Goal: Use online tool/utility: Utilize a website feature to perform a specific function

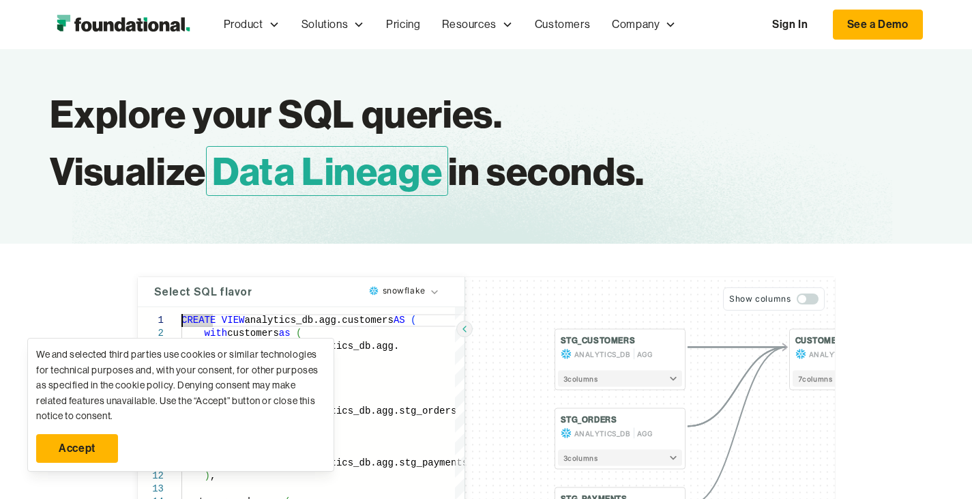
scroll to position [156, 0]
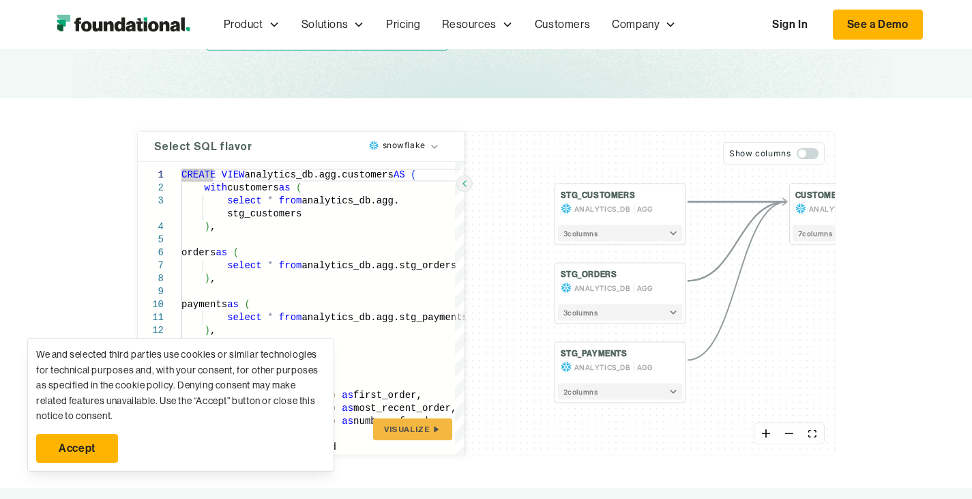
click at [102, 439] on link "Accept" at bounding box center [77, 448] width 82 height 29
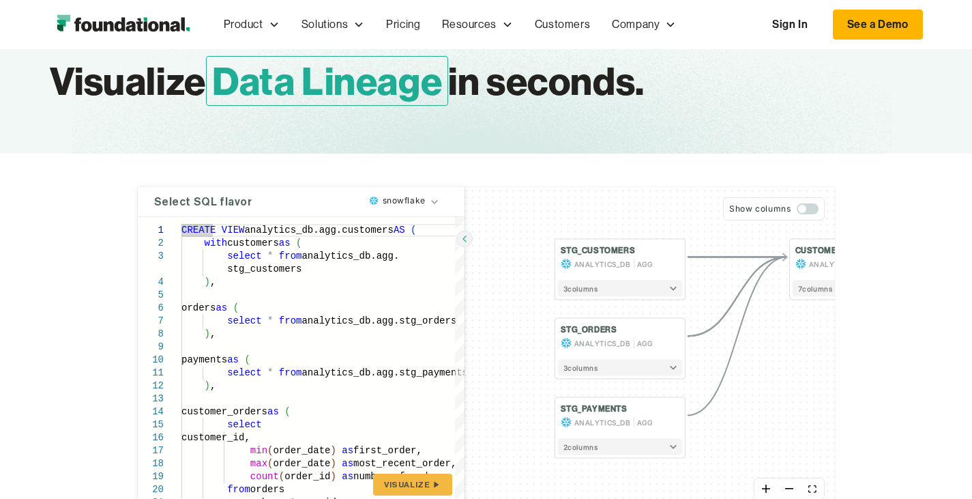
scroll to position [130, 0]
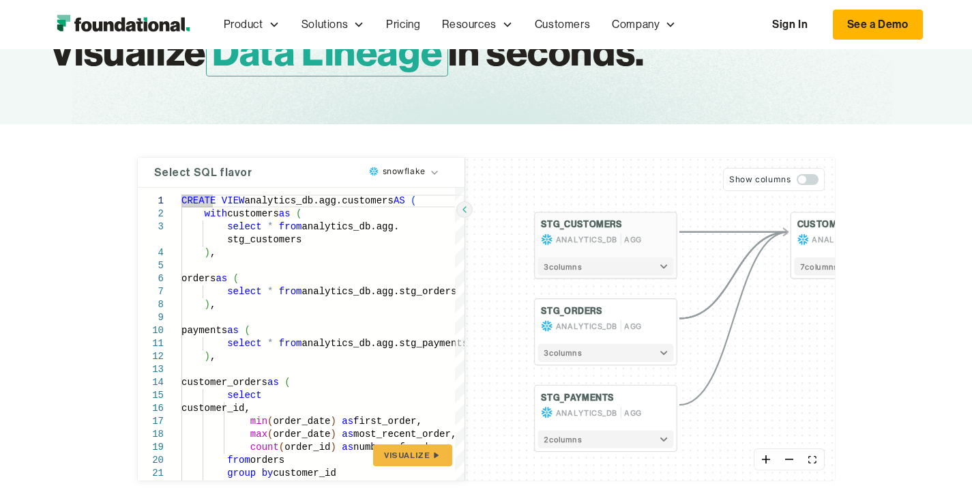
click at [581, 263] on button "3 column s" at bounding box center [606, 266] width 136 height 18
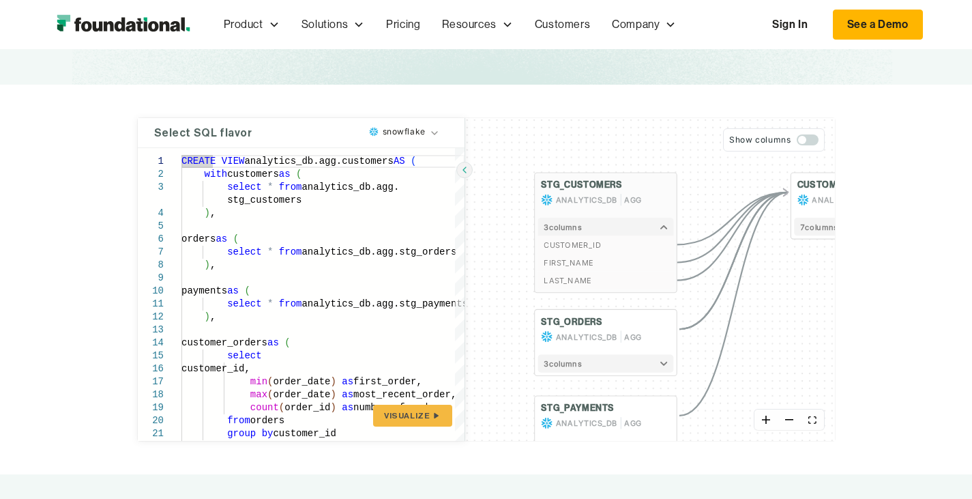
scroll to position [178, 0]
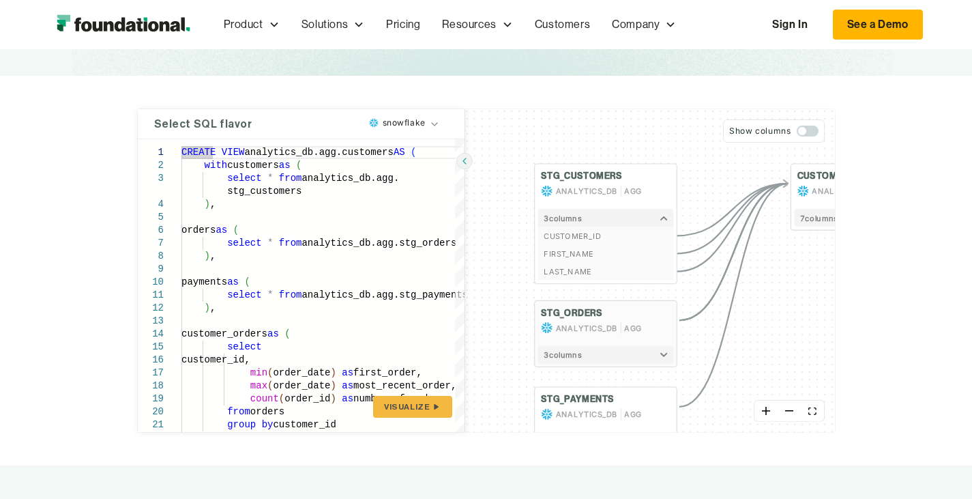
click at [660, 352] on icon "button" at bounding box center [664, 354] width 8 height 5
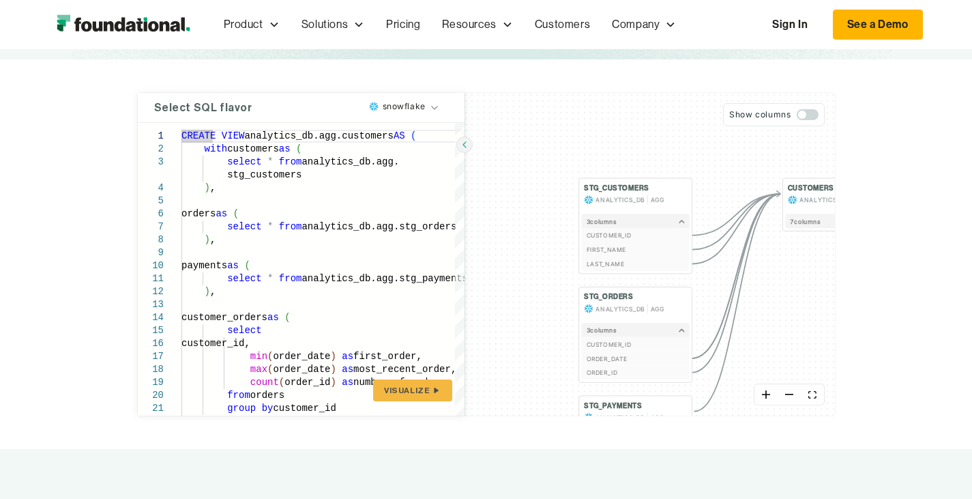
scroll to position [190, 0]
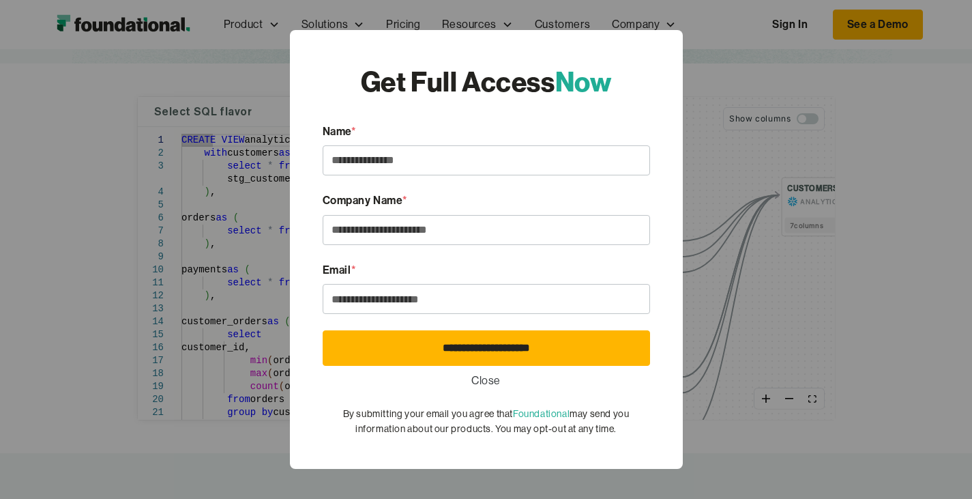
click at [486, 378] on link "Close" at bounding box center [485, 381] width 29 height 18
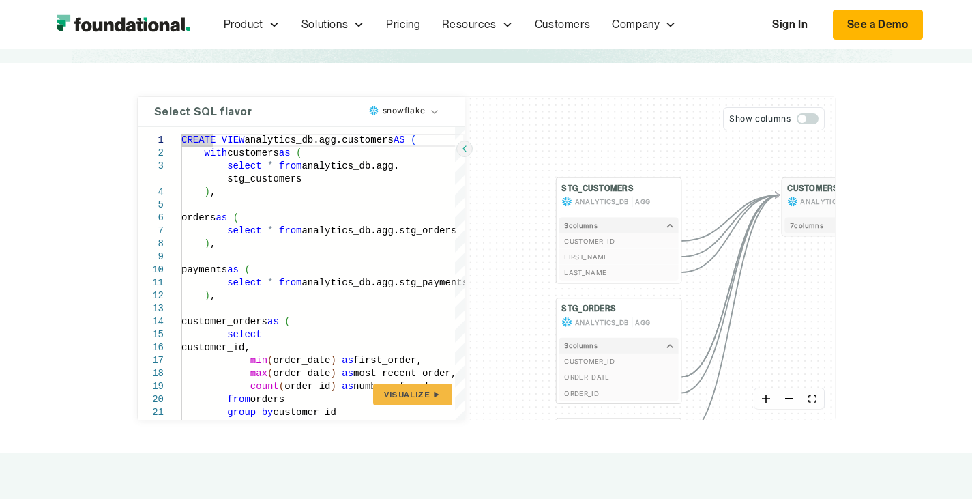
click at [813, 229] on button "7 column s" at bounding box center [844, 225] width 119 height 16
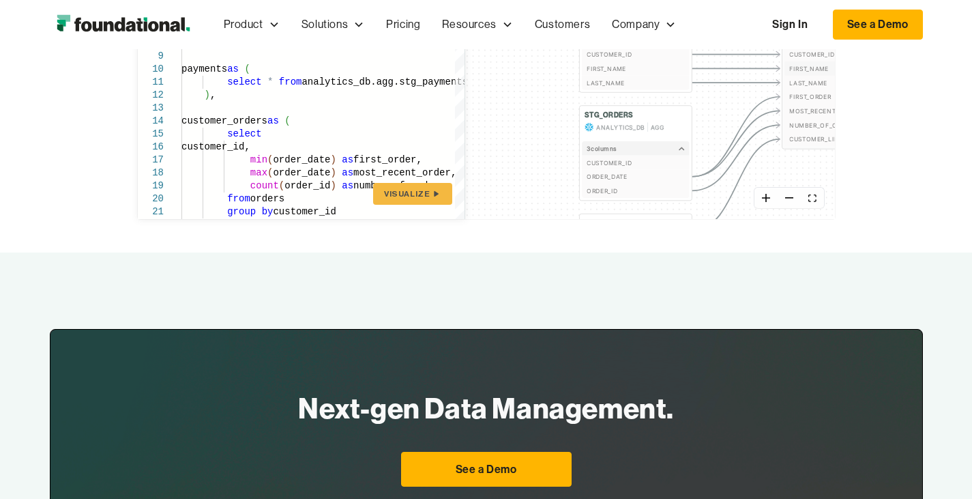
scroll to position [384, 0]
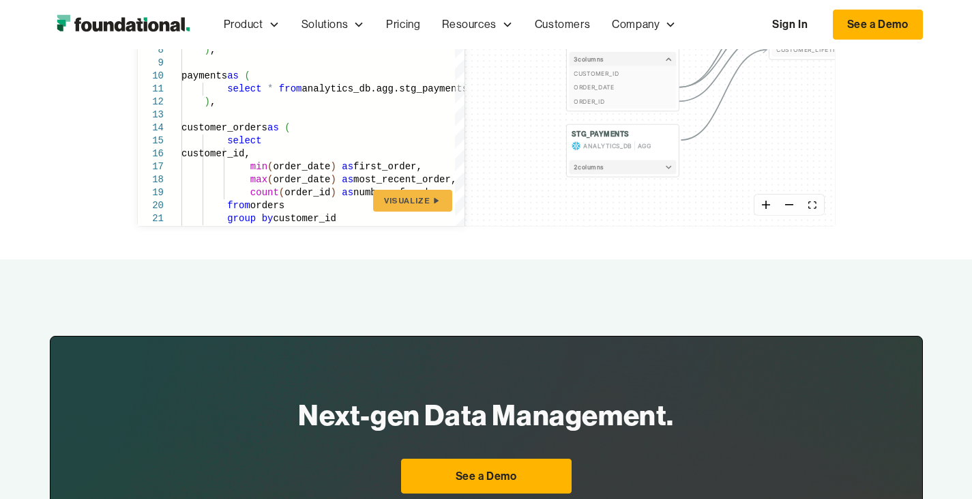
drag, startPoint x: 697, startPoint y: 178, endPoint x: 685, endPoint y: 81, distance: 97.7
click at [685, 81] on div "STG_CUSTOMERS ANALYTICS_DB AGG 3 column s CUSTOMER_ID FIRST_NAME LAST_NAME STG_…" at bounding box center [650, 64] width 370 height 323
click at [581, 171] on button "2 column s" at bounding box center [623, 166] width 107 height 14
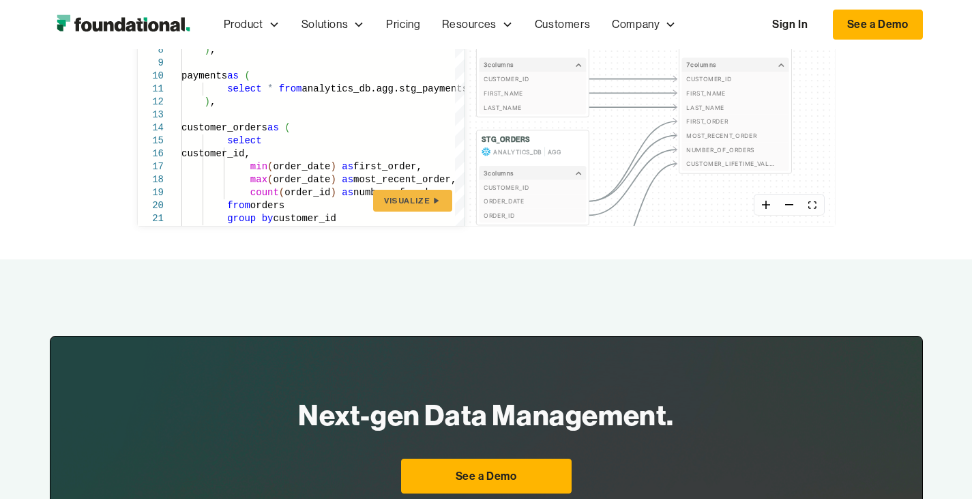
drag, startPoint x: 660, startPoint y: 136, endPoint x: 581, endPoint y: 239, distance: 130.3
click at [581, 239] on div "**********" at bounding box center [486, 65] width 972 height 390
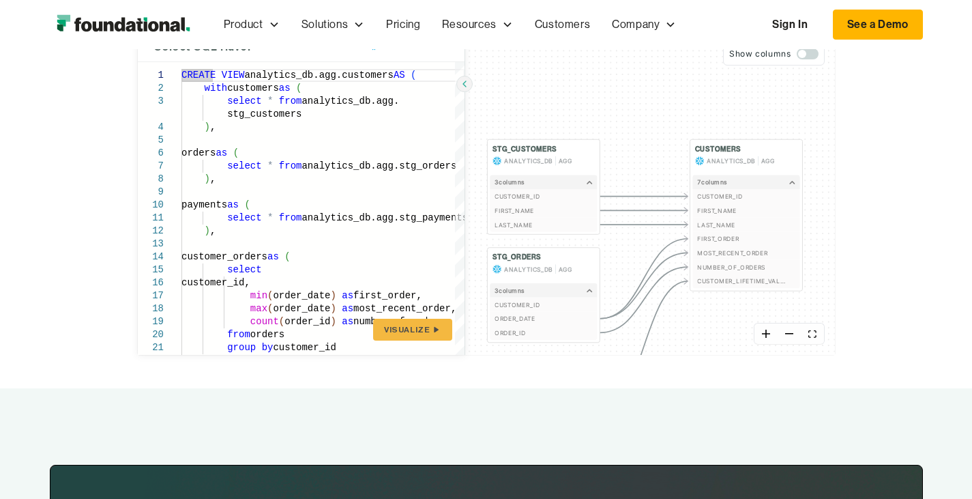
scroll to position [245, 0]
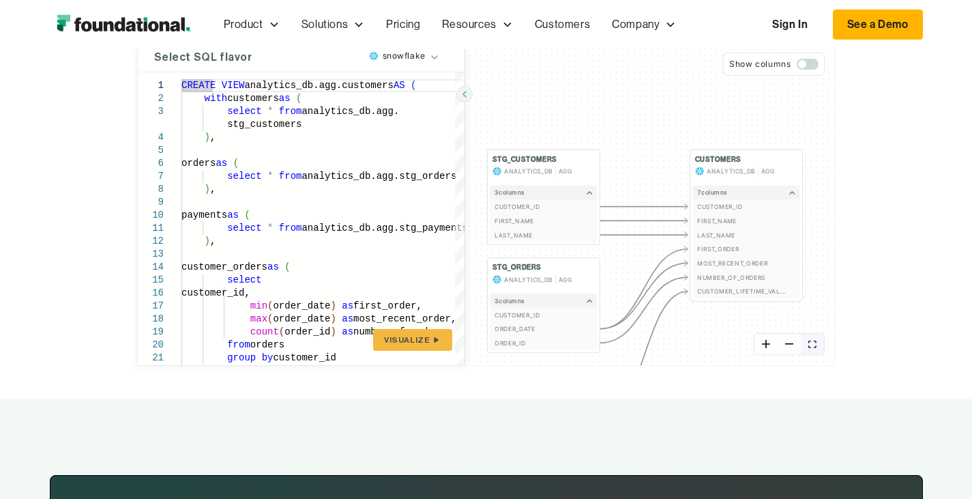
click at [817, 345] on icon "fit view" at bounding box center [812, 344] width 8 height 8
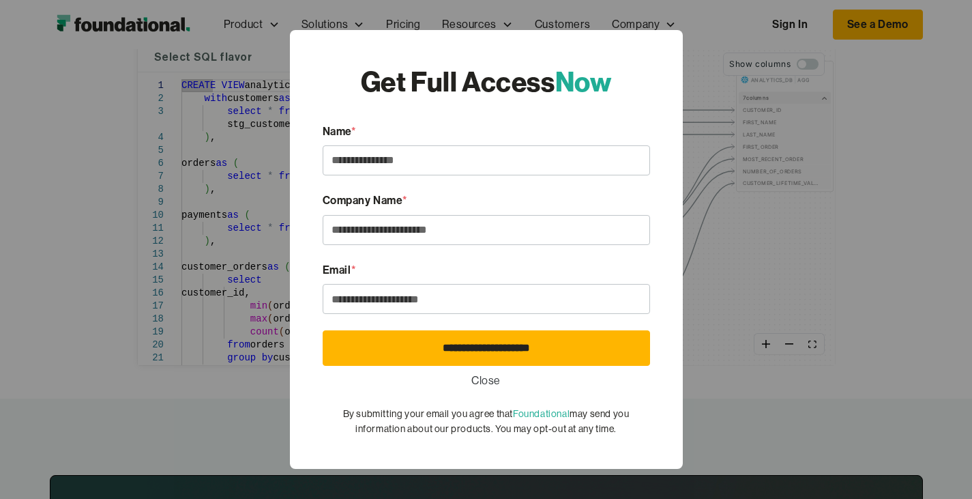
drag, startPoint x: 495, startPoint y: 191, endPoint x: 452, endPoint y: 173, distance: 47.1
click at [452, 173] on body "Product Product Pull Requests Analyze and validate code changes in every reposi…" at bounding box center [486, 390] width 972 height 1271
click at [483, 372] on link "Close" at bounding box center [485, 381] width 29 height 18
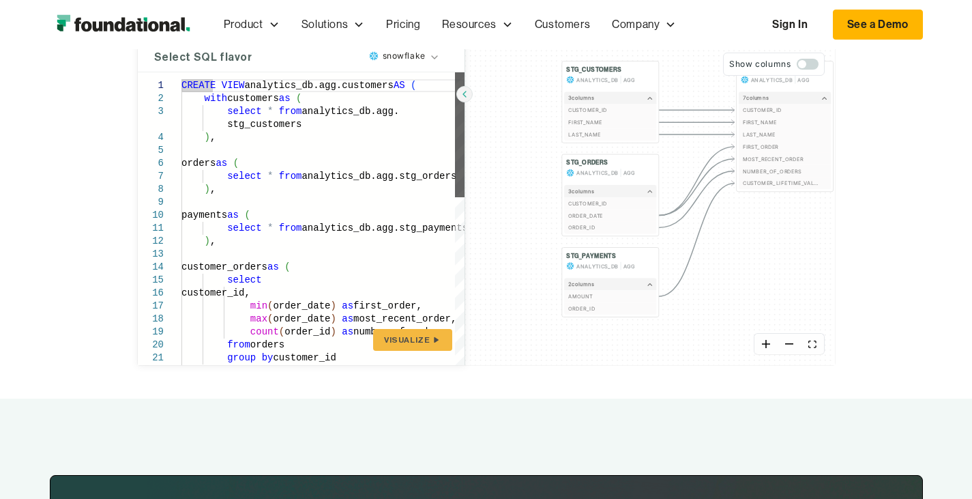
click at [455, 146] on div at bounding box center [460, 134] width 10 height 125
click at [288, 166] on div ") , group by customer_id from orders count ( order_id ) as number_of_orders max…" at bounding box center [322, 414] width 283 height 684
type textarea "**********"
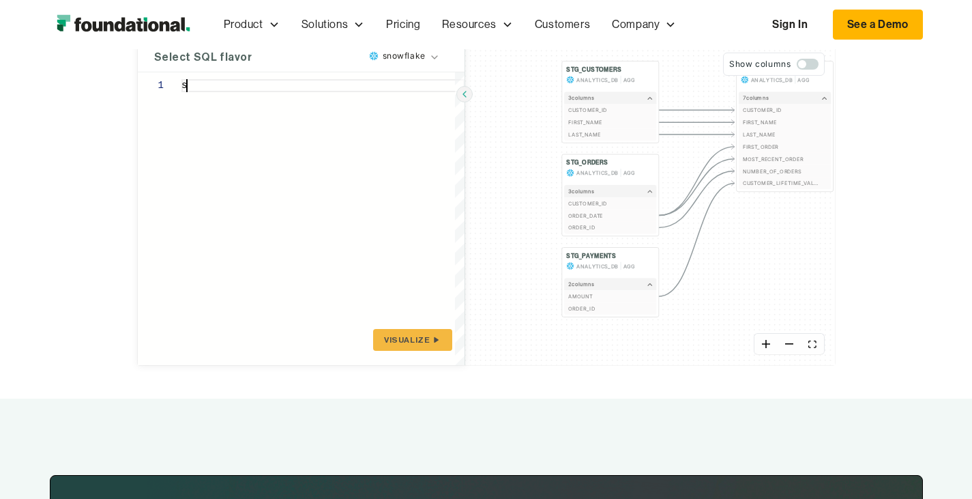
scroll to position [1, 0]
click at [384, 336] on span "Visualize" at bounding box center [407, 339] width 46 height 11
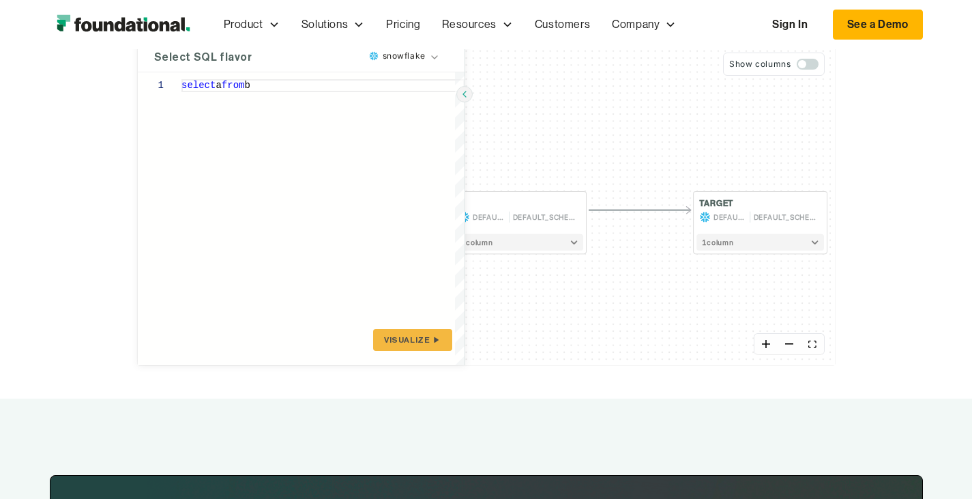
drag, startPoint x: 660, startPoint y: 163, endPoint x: 589, endPoint y: 194, distance: 77.6
click at [589, 194] on div "B DEFAULT_DB DEFAULT_SCHEMA 1 column TARGET DEFAULT_DB DEFAULT_SCHEMA 1 column" at bounding box center [650, 203] width 370 height 323
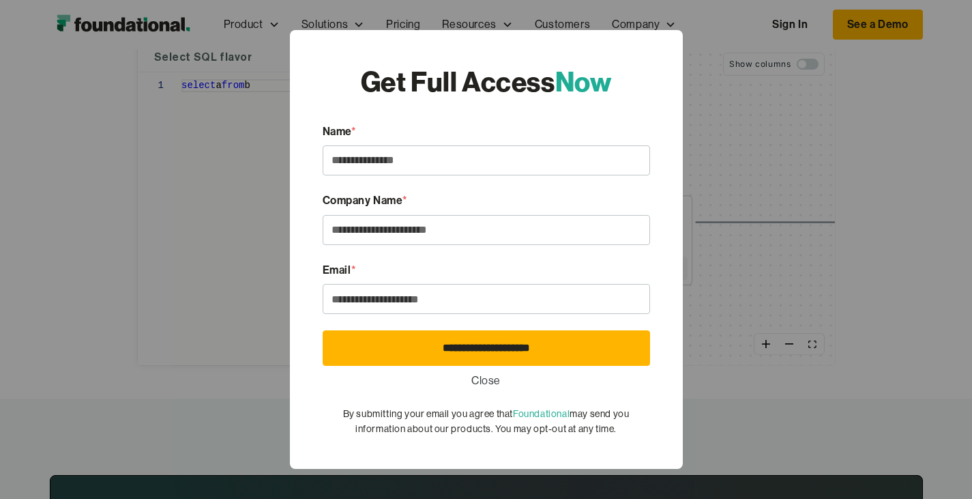
drag, startPoint x: 589, startPoint y: 194, endPoint x: 735, endPoint y: 199, distance: 146.1
click at [735, 199] on body "Product Product Pull Requests Analyze and validate code changes in every reposi…" at bounding box center [486, 390] width 972 height 1271
click at [485, 375] on link "Close" at bounding box center [485, 381] width 29 height 18
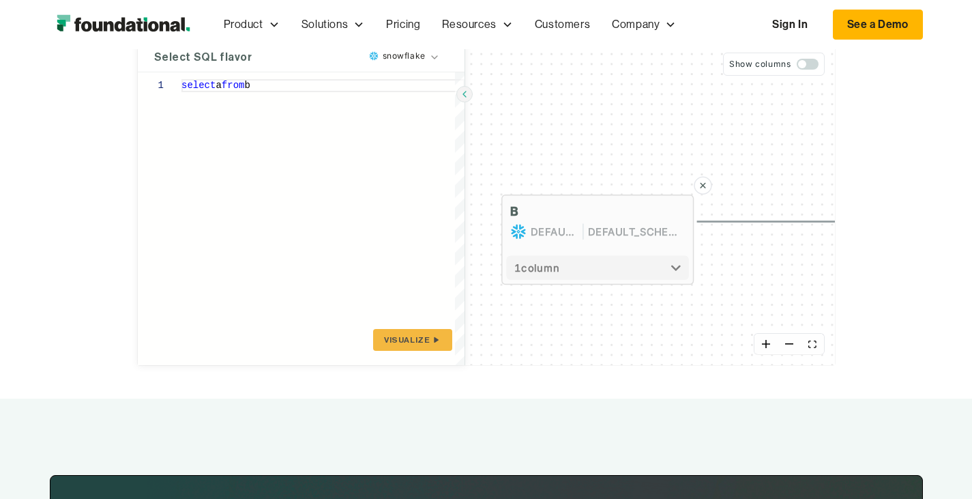
click at [587, 235] on span "DEFAULT_SCHEMA" at bounding box center [635, 232] width 97 height 16
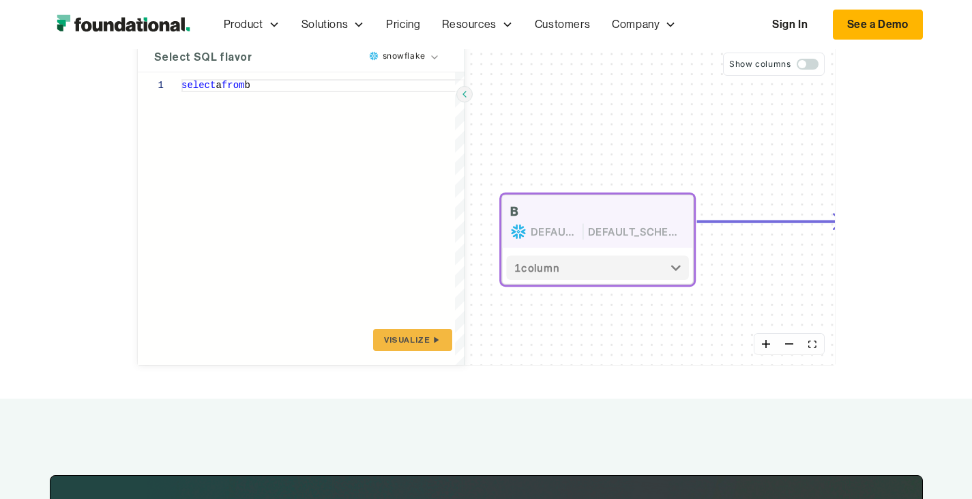
click at [847, 244] on header "TARGET DEFAULT_DB DEFAULT_SCHEMA" at bounding box center [942, 221] width 190 height 52
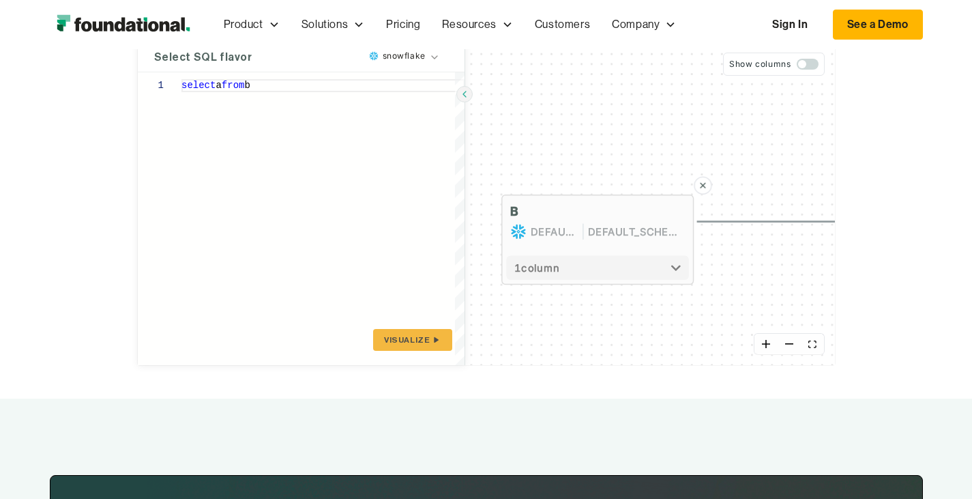
click at [538, 211] on div "B DEFAULT_DB DEFAULT_SCHEMA" at bounding box center [597, 221] width 175 height 36
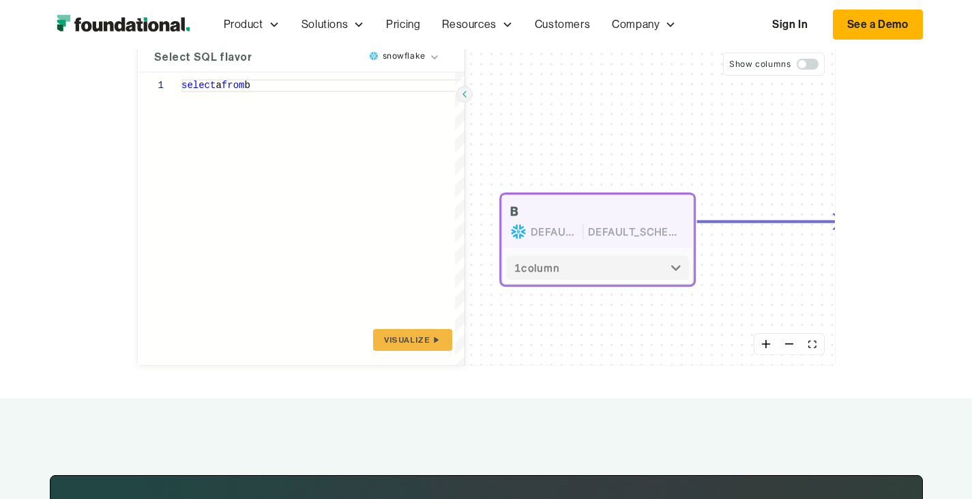
click at [671, 265] on icon "button" at bounding box center [676, 267] width 10 height 7
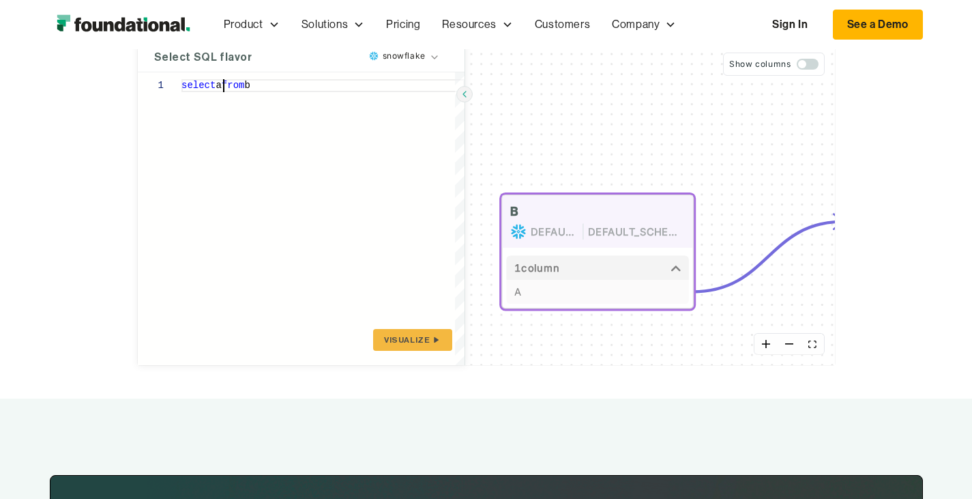
click at [181, 87] on div "select a from b" at bounding box center [322, 218] width 283 height 293
click at [373, 332] on button "Visualize" at bounding box center [412, 340] width 78 height 22
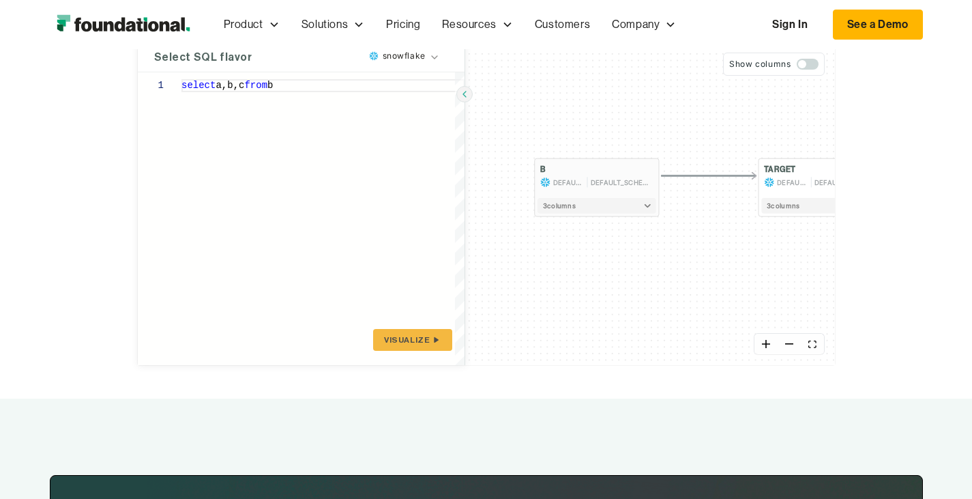
click at [565, 208] on button "3 column s" at bounding box center [597, 206] width 119 height 16
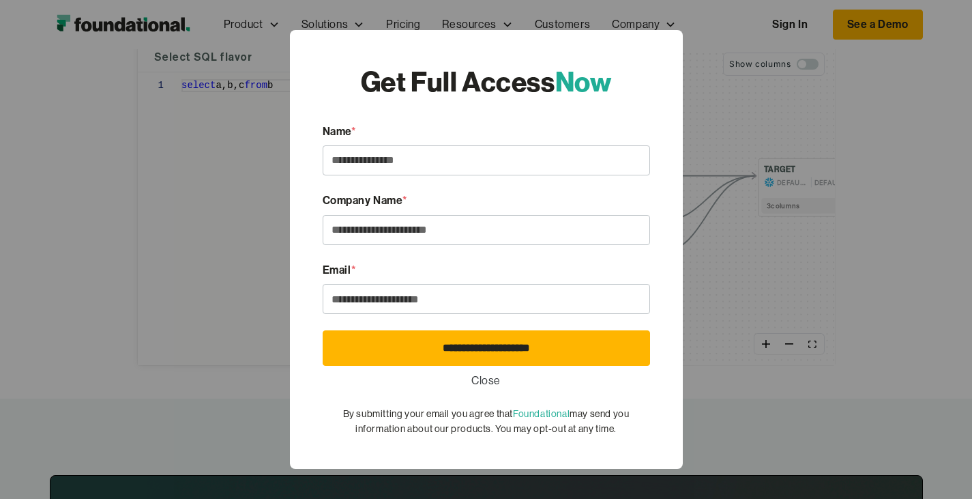
click at [474, 380] on link "Close" at bounding box center [485, 381] width 29 height 18
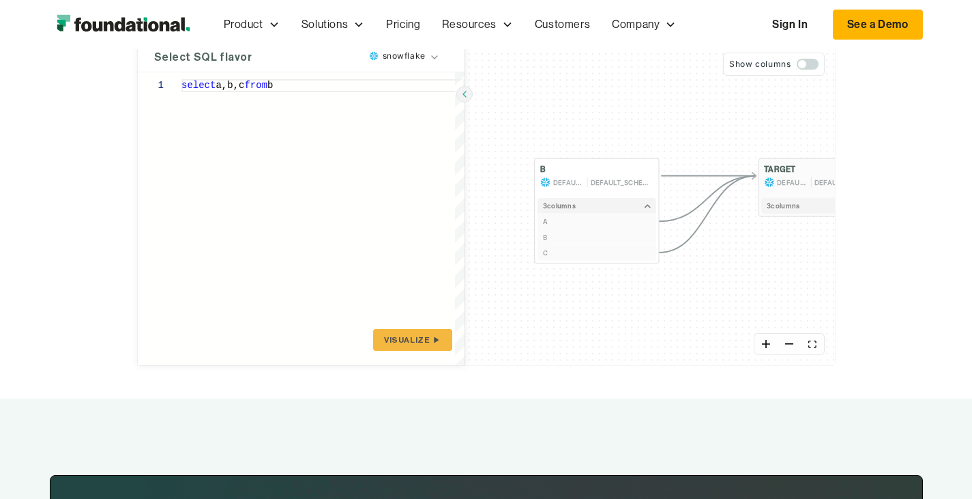
click at [783, 203] on button "3 column s" at bounding box center [820, 206] width 119 height 16
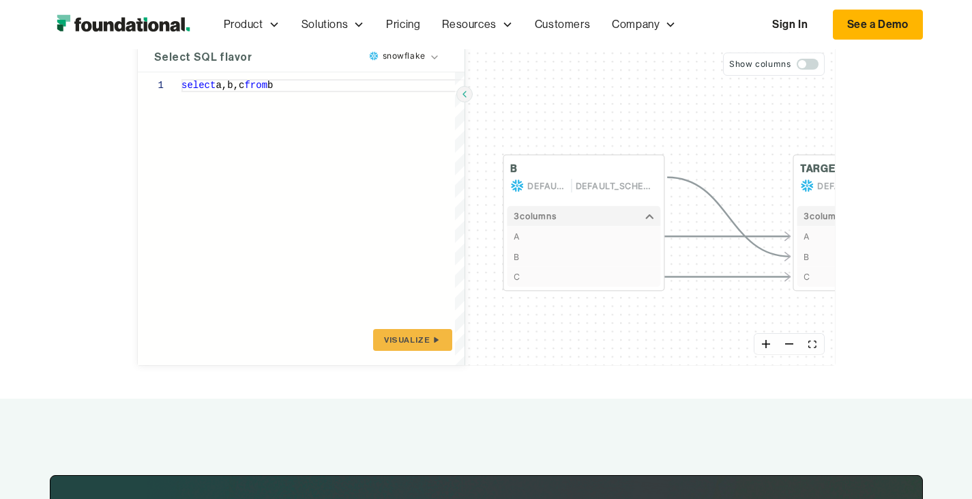
drag, startPoint x: 637, startPoint y: 115, endPoint x: 660, endPoint y: 93, distance: 32.3
click at [660, 93] on div "B DEFAULT_DB DEFAULT_SCHEMA 3 column s A B C TARGET DEFAULT_DB DEFAULT_SCHEMA 3…" at bounding box center [650, 203] width 370 height 323
click at [214, 81] on div "select a,b,c from b" at bounding box center [322, 218] width 283 height 293
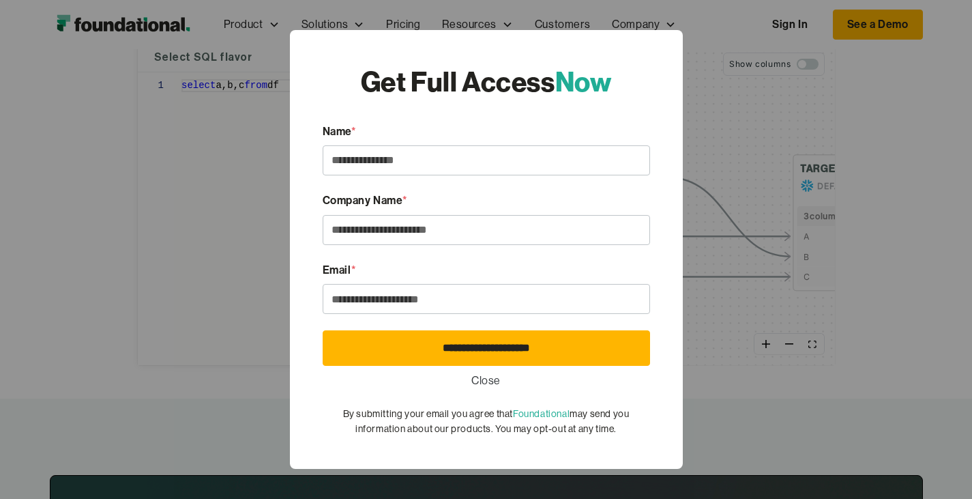
click at [492, 375] on link "Close" at bounding box center [485, 381] width 29 height 18
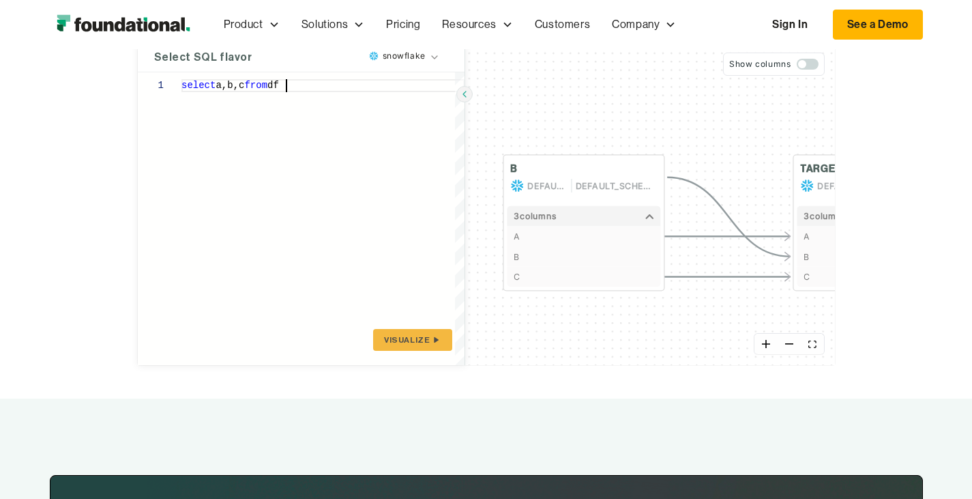
click at [270, 125] on div "select a,b,c from df" at bounding box center [322, 218] width 283 height 293
click at [384, 338] on span "Visualize" at bounding box center [407, 339] width 46 height 11
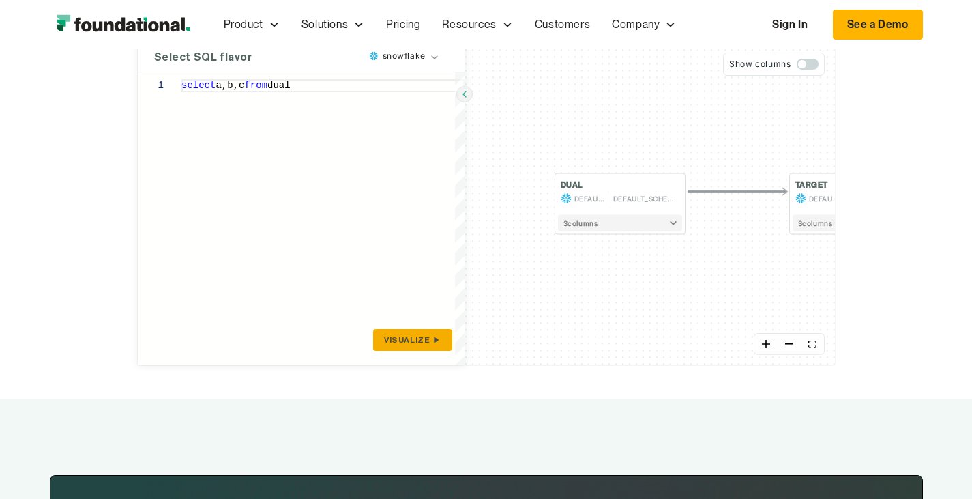
click at [384, 338] on span "Visualize" at bounding box center [407, 339] width 46 height 11
click at [834, 224] on button "3 column s" at bounding box center [865, 230] width 134 height 18
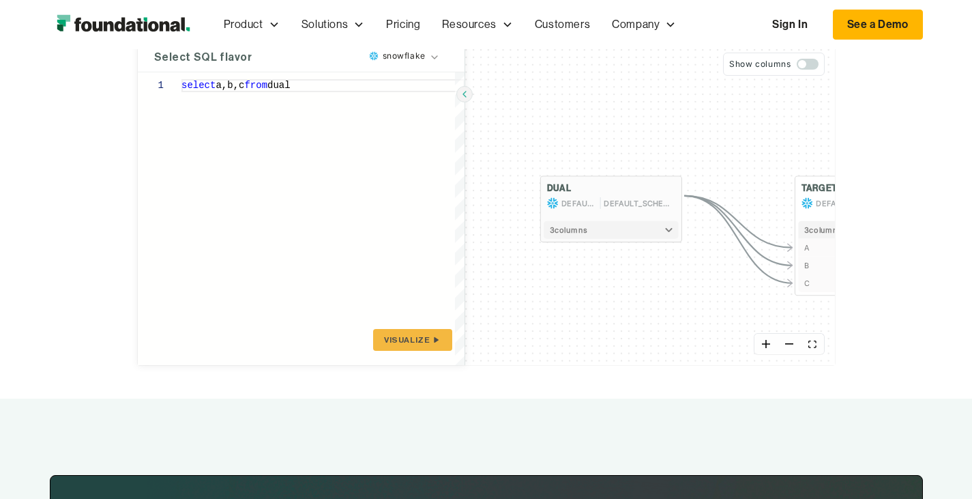
click at [586, 231] on button "3 column s" at bounding box center [611, 230] width 134 height 18
click at [230, 78] on div "select a,b,c from dual" at bounding box center [322, 218] width 283 height 293
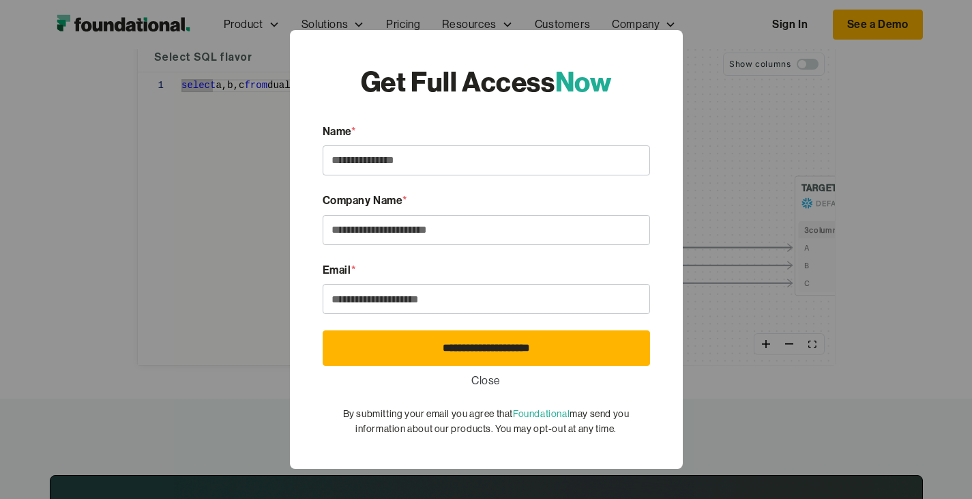
click at [220, 85] on div "**********" at bounding box center [486, 249] width 972 height 499
click at [472, 375] on link "Close" at bounding box center [485, 381] width 29 height 18
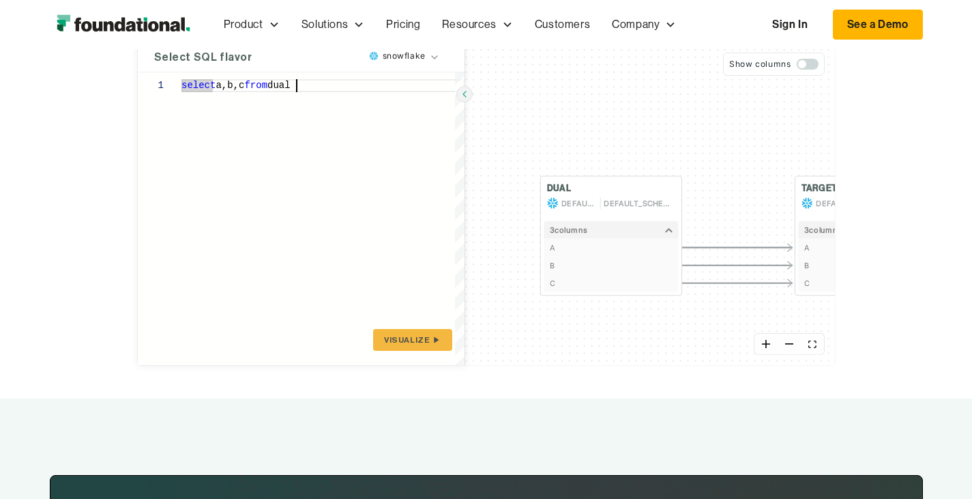
click at [242, 86] on div "select a,b,c from dual" at bounding box center [322, 218] width 283 height 293
click at [384, 337] on span "Visualize" at bounding box center [407, 339] width 46 height 11
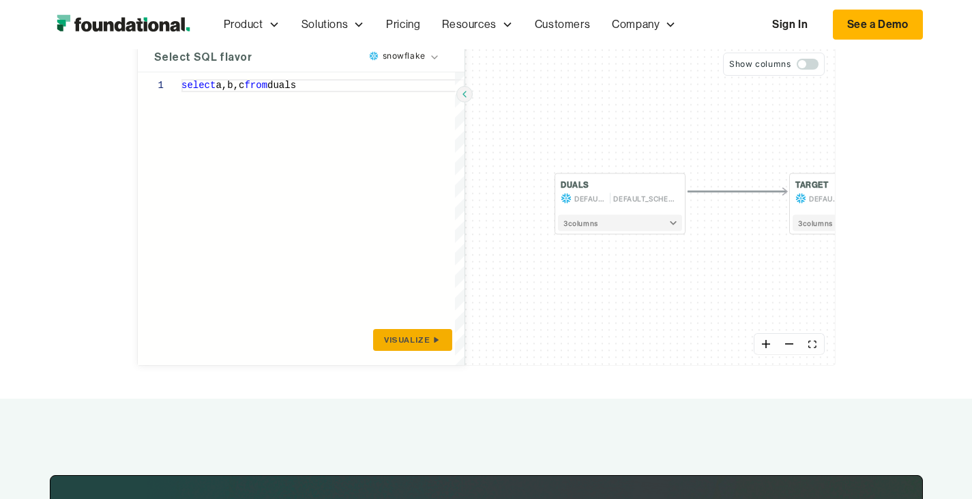
click at [384, 337] on span "Visualize" at bounding box center [407, 339] width 46 height 11
click at [248, 85] on div "select a,b,c from duals" at bounding box center [322, 218] width 283 height 293
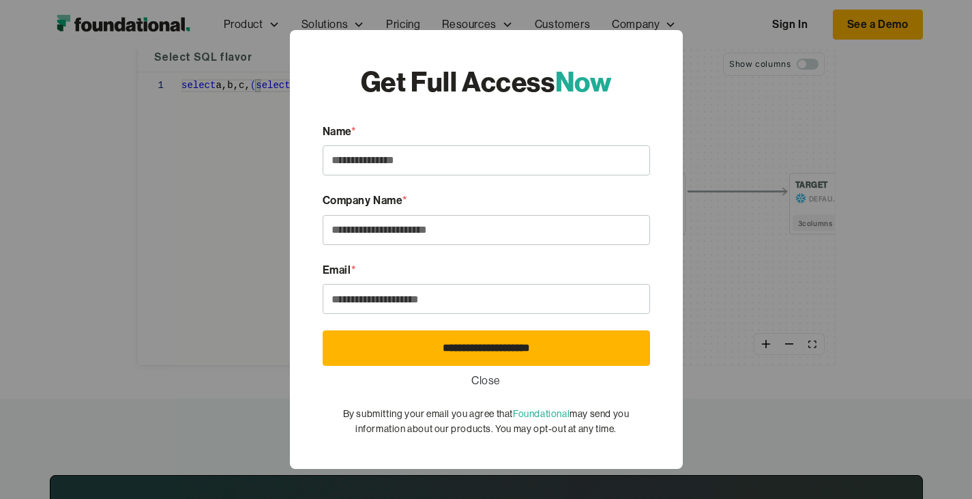
click at [479, 385] on link "Close" at bounding box center [485, 381] width 29 height 18
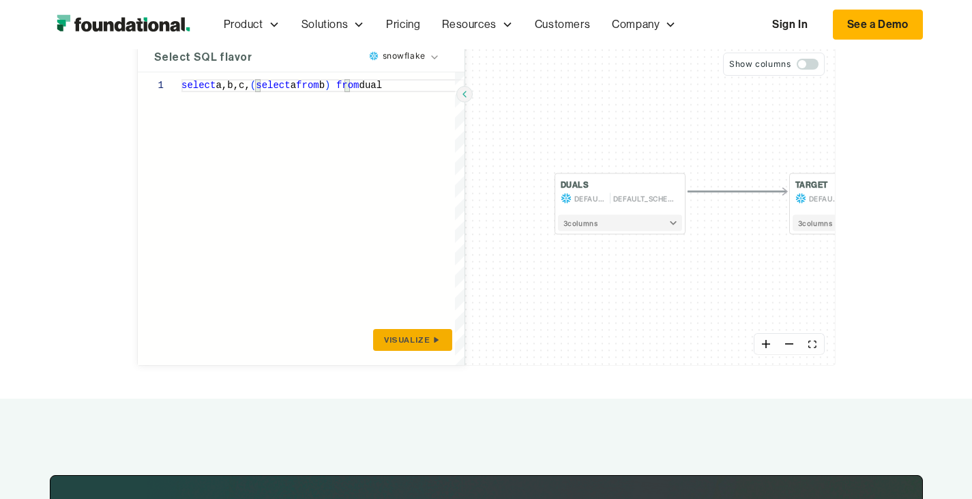
click at [384, 339] on span "Visualize" at bounding box center [407, 339] width 46 height 11
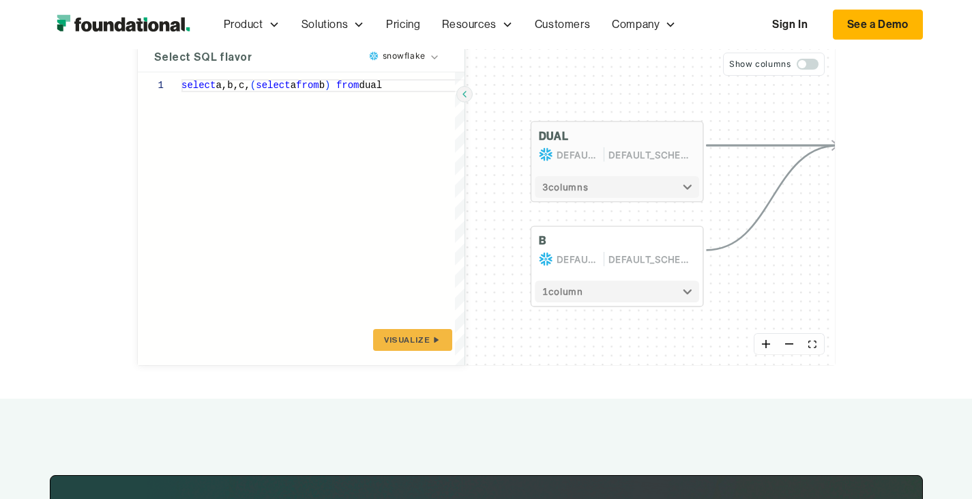
click at [597, 190] on button "3 column s" at bounding box center [617, 187] width 164 height 22
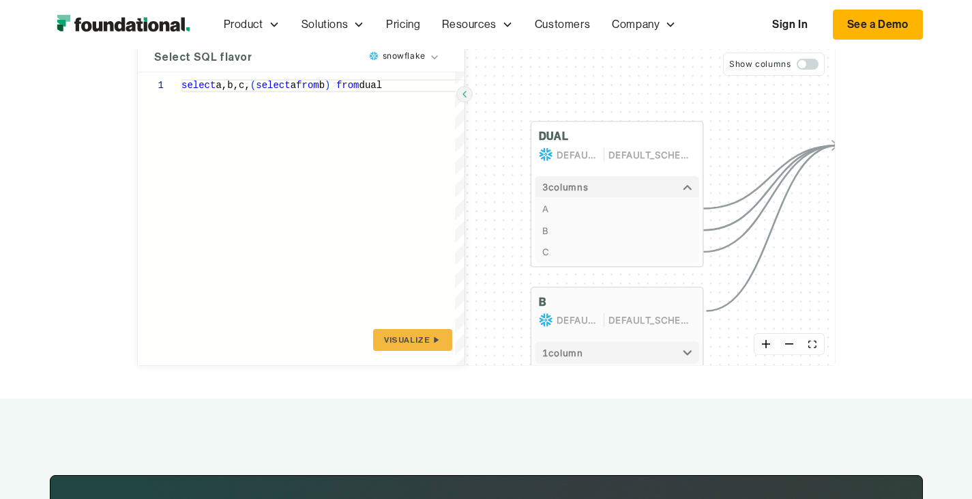
click at [602, 347] on button "1 column" at bounding box center [617, 353] width 164 height 22
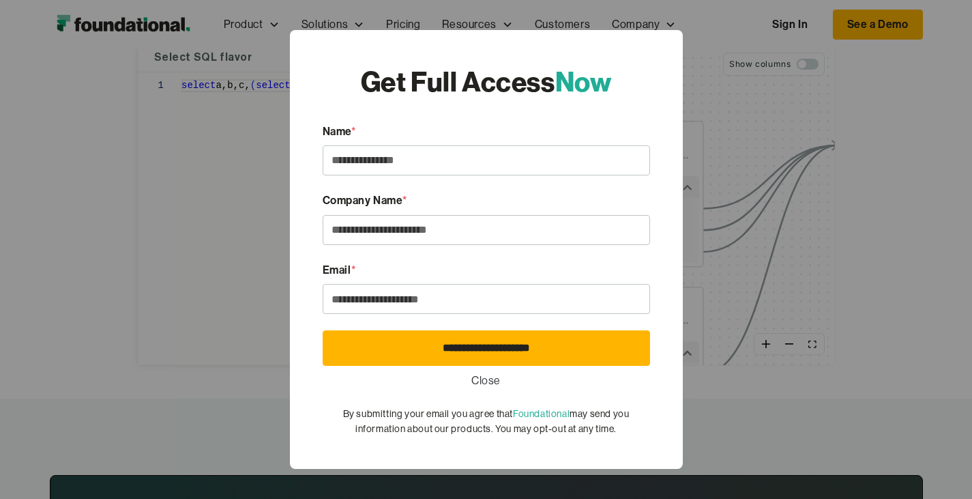
click at [489, 372] on link "Close" at bounding box center [485, 381] width 29 height 18
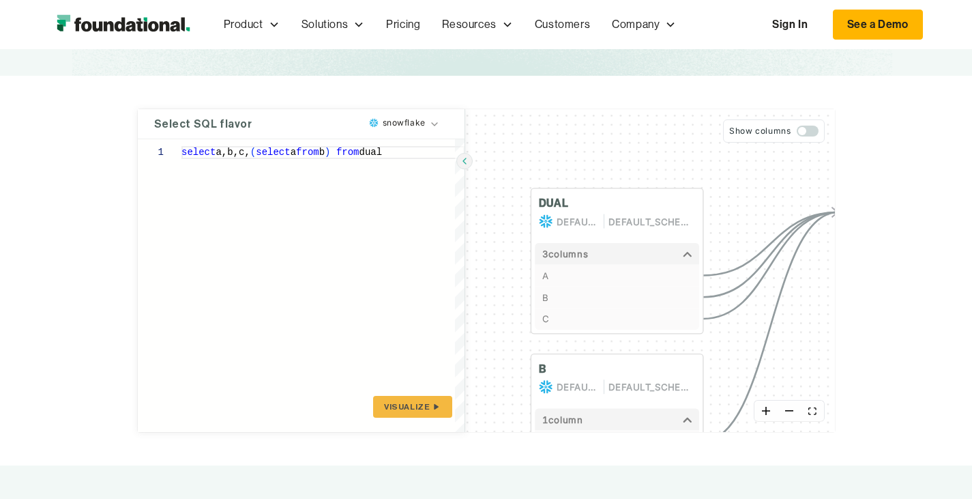
scroll to position [177, 0]
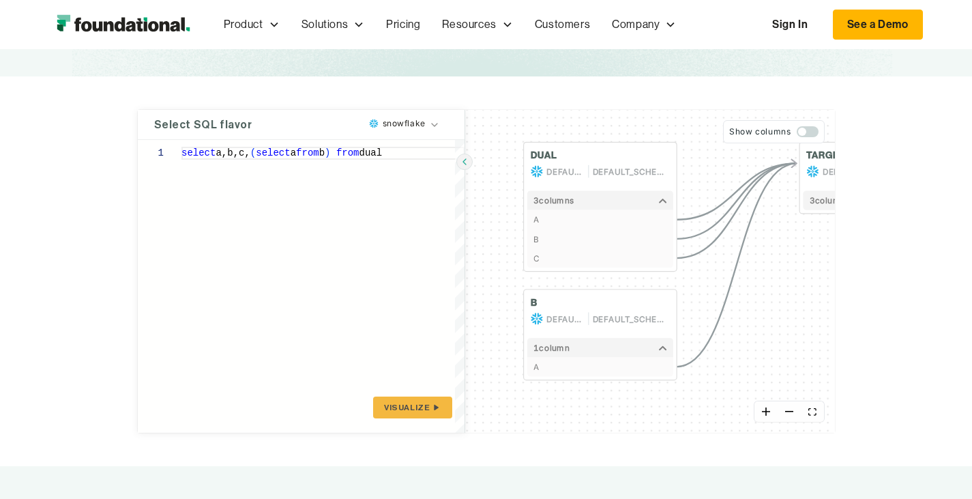
drag, startPoint x: 648, startPoint y: 197, endPoint x: 618, endPoint y: 149, distance: 56.4
click at [618, 149] on div "DUAL DEFAULT_DB DEFAULT_SCHEMA 3 column s A B C B DEFAULT_DB DEFAULT_SCHEMA 1 c…" at bounding box center [650, 271] width 370 height 323
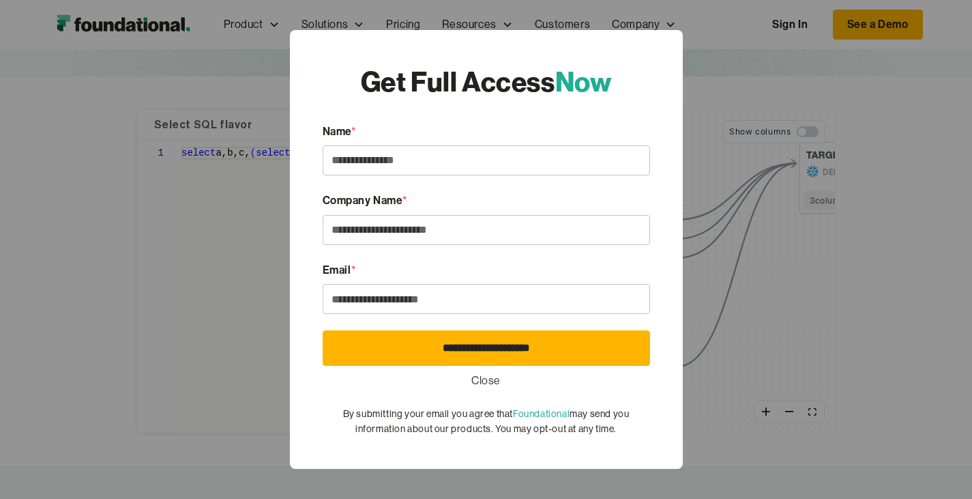
click at [484, 373] on link "Close" at bounding box center [485, 381] width 29 height 18
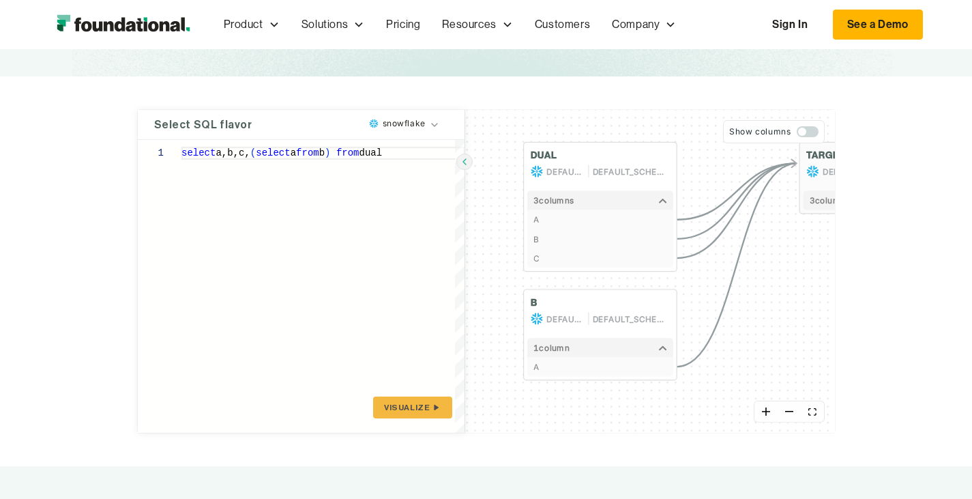
click at [853, 203] on button "3 column s" at bounding box center [876, 199] width 146 height 19
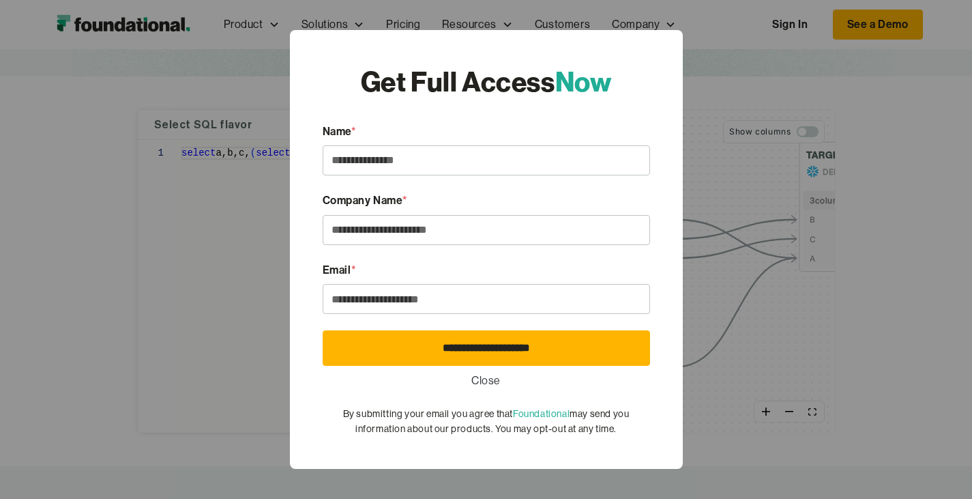
click at [486, 372] on link "Close" at bounding box center [485, 381] width 29 height 18
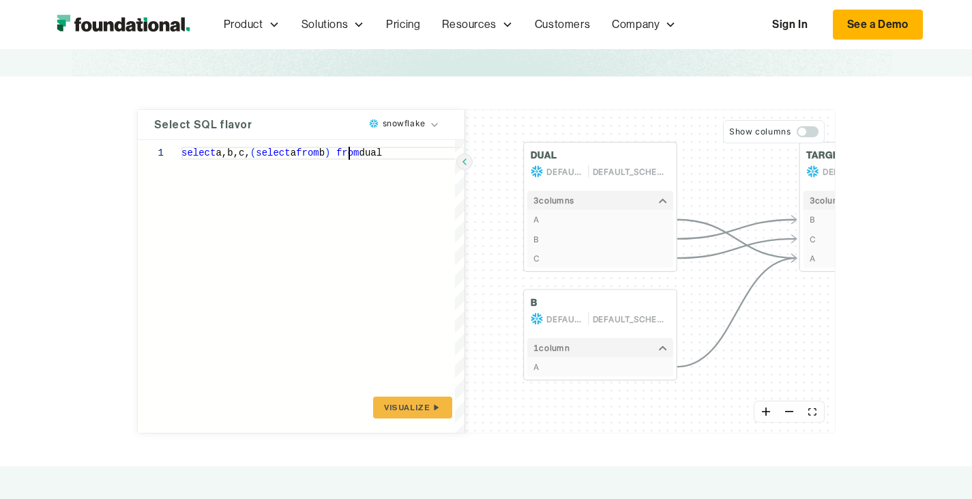
click at [261, 154] on div "select a,b,c, ( select a from b ) from dual" at bounding box center [322, 286] width 283 height 293
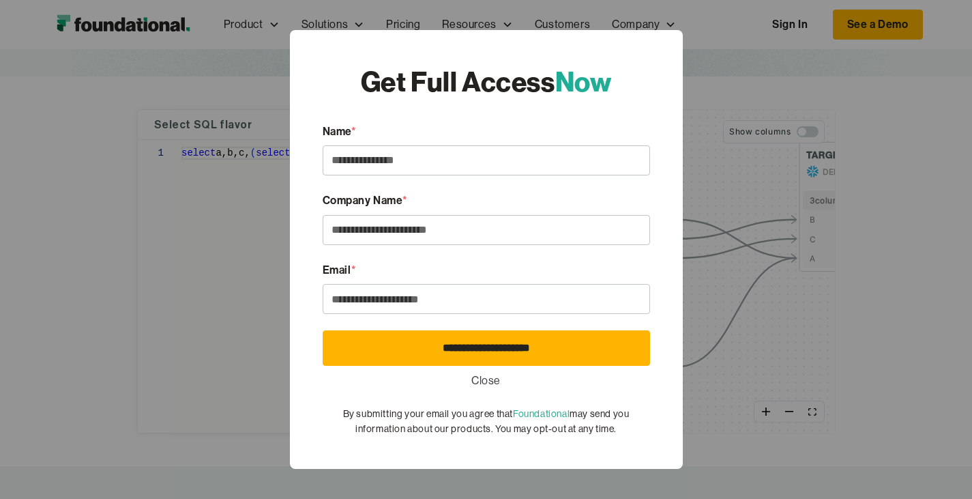
click at [499, 379] on link "Close" at bounding box center [485, 381] width 29 height 18
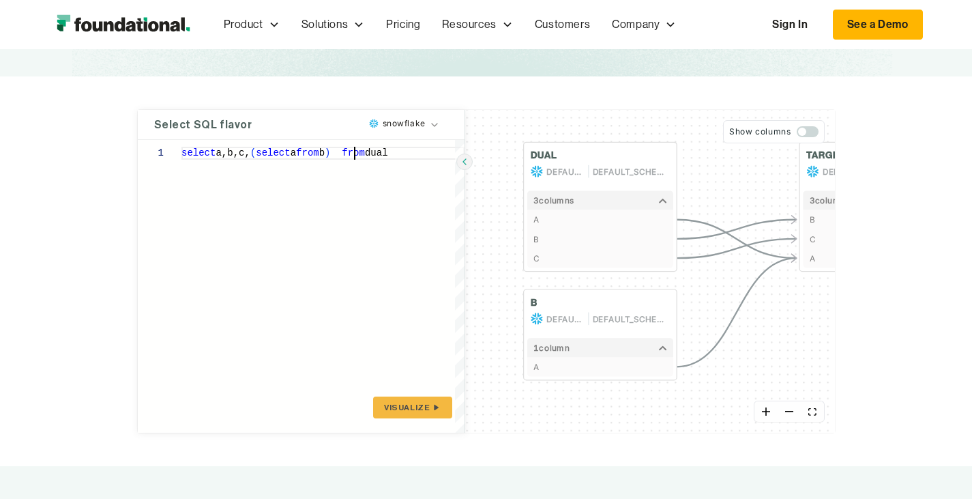
click at [267, 156] on div "select a,b,c, ( select a from b ) from dual" at bounding box center [322, 286] width 283 height 293
click at [384, 406] on span "Visualize" at bounding box center [407, 407] width 46 height 11
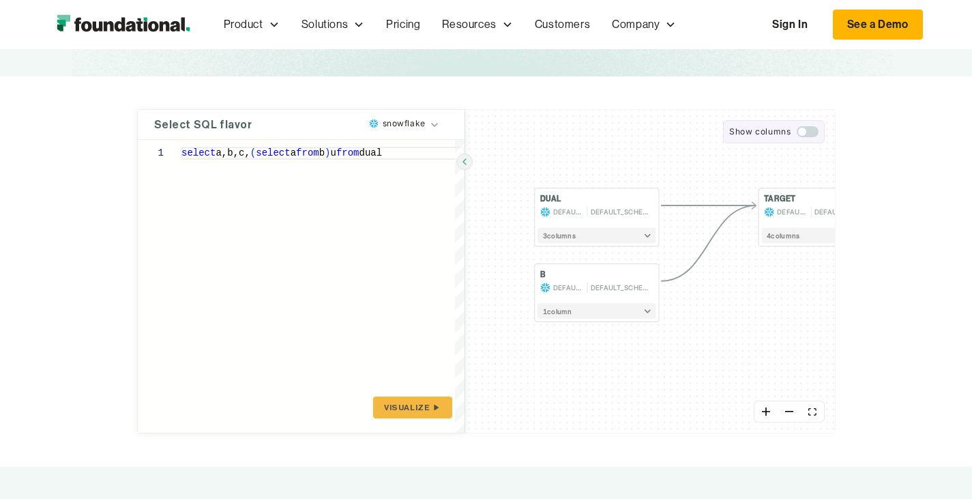
click at [819, 128] on span "button" at bounding box center [808, 131] width 22 height 11
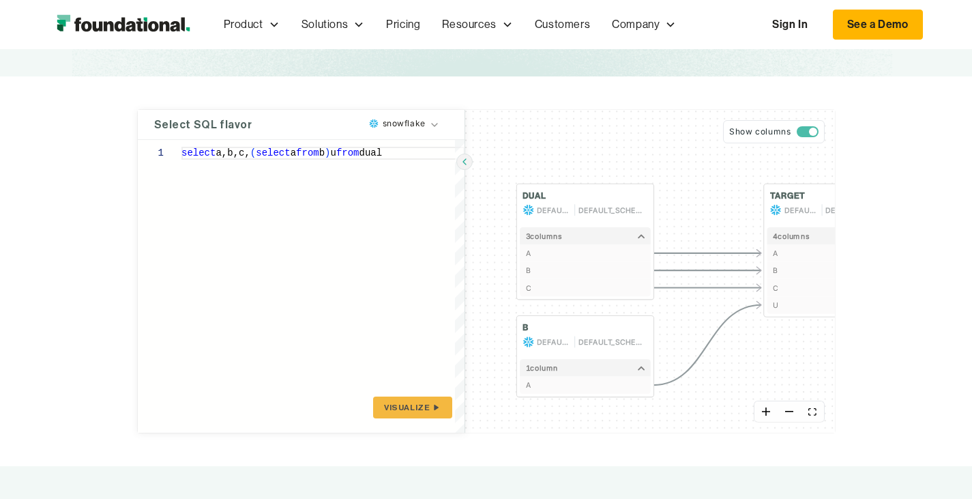
click at [216, 153] on div "select a,b,c, ( select a from b ) u from dual" at bounding box center [322, 286] width 283 height 293
click at [384, 411] on span "Visualize" at bounding box center [407, 407] width 46 height 11
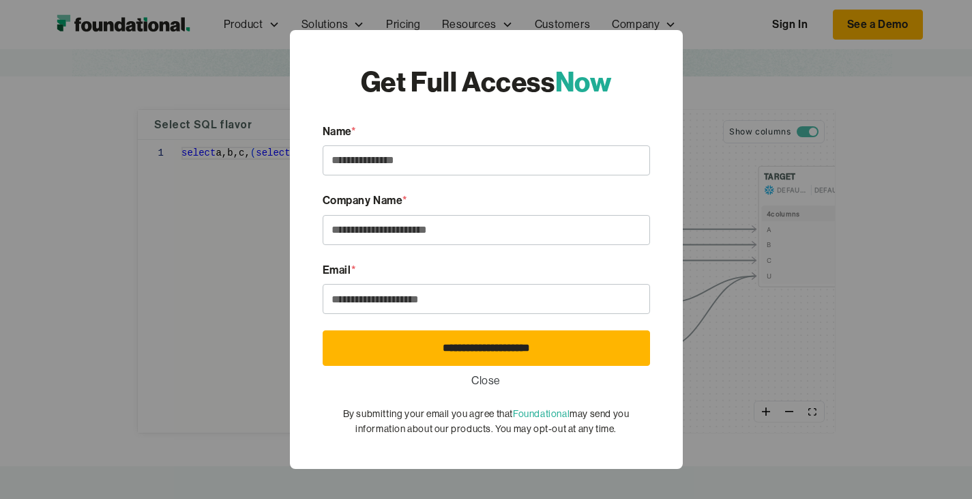
click at [489, 370] on form "**********" at bounding box center [486, 280] width 327 height 314
click at [483, 379] on link "Close" at bounding box center [485, 381] width 29 height 18
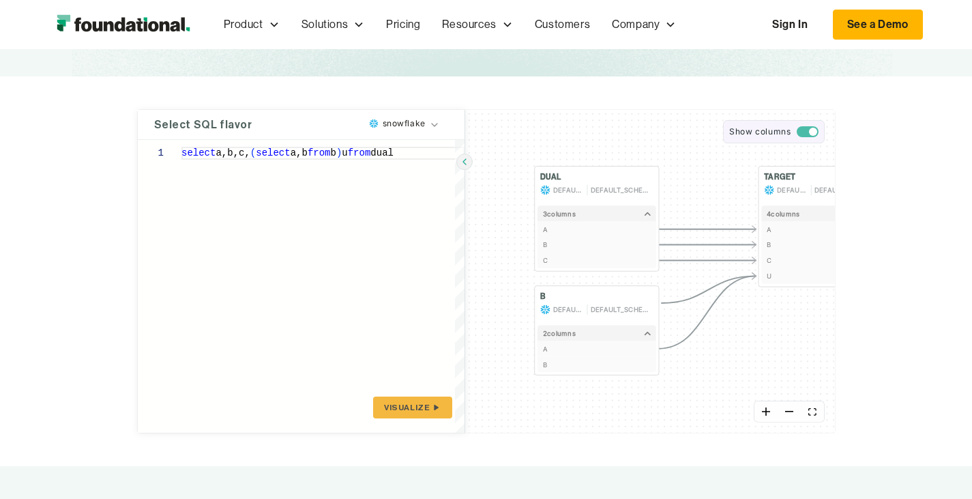
click at [817, 130] on span "button" at bounding box center [813, 132] width 8 height 8
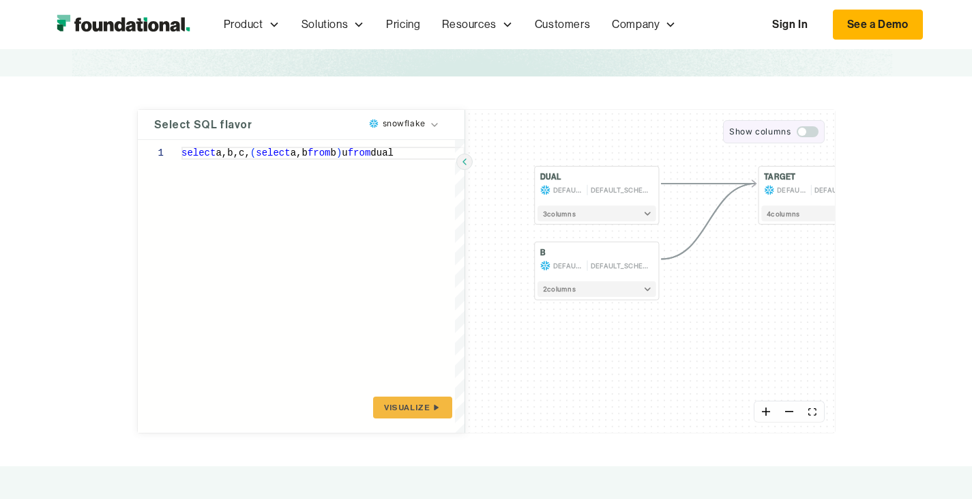
click at [819, 130] on span "button" at bounding box center [808, 131] width 22 height 11
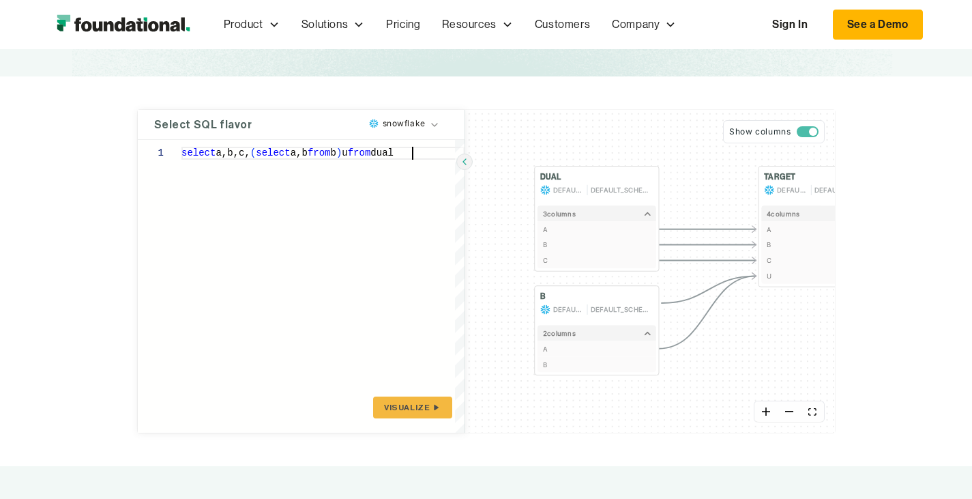
click at [324, 154] on div "select a,b,c, ( select a,b from b ) u from dual" at bounding box center [322, 286] width 283 height 293
click at [347, 152] on div "select a,b,c, ( select a,b from b ) u from dual" at bounding box center [322, 286] width 283 height 293
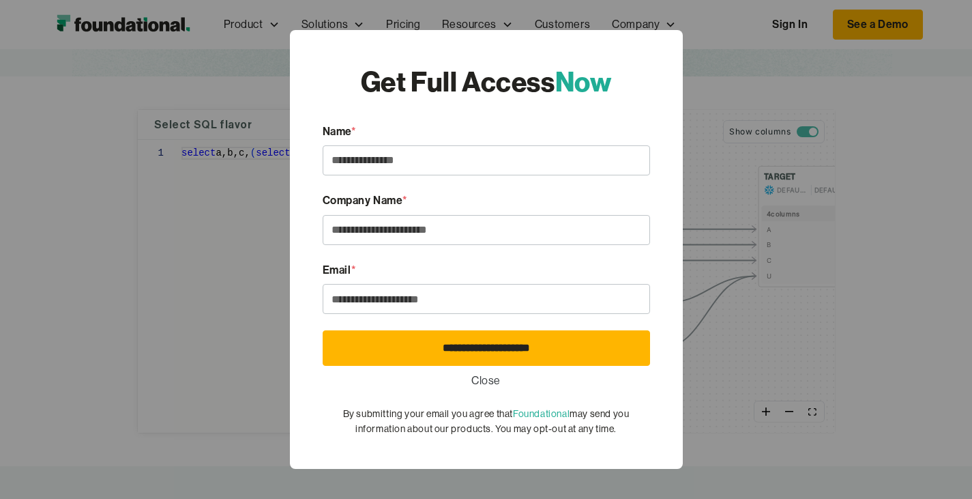
click at [494, 383] on link "Close" at bounding box center [485, 381] width 29 height 18
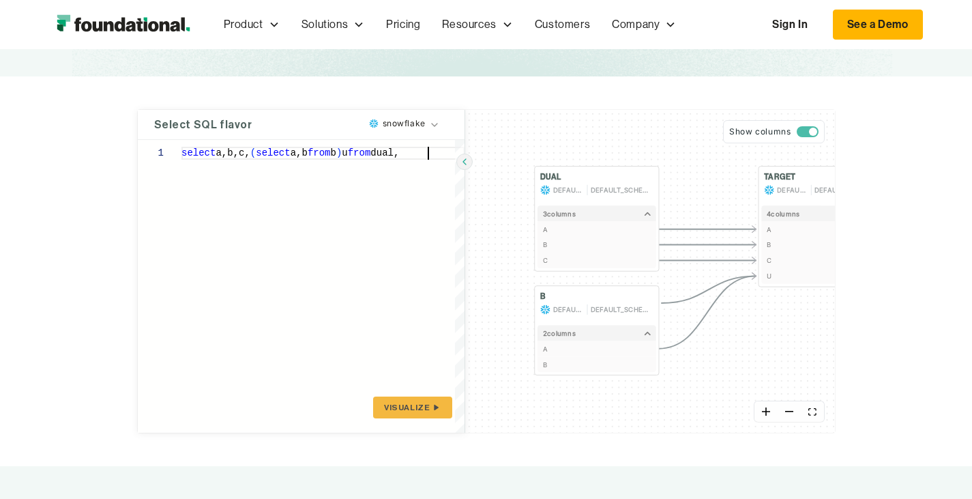
click at [349, 149] on div "select a,b,c, ( select a,b from b ) u from dual," at bounding box center [322, 286] width 283 height 293
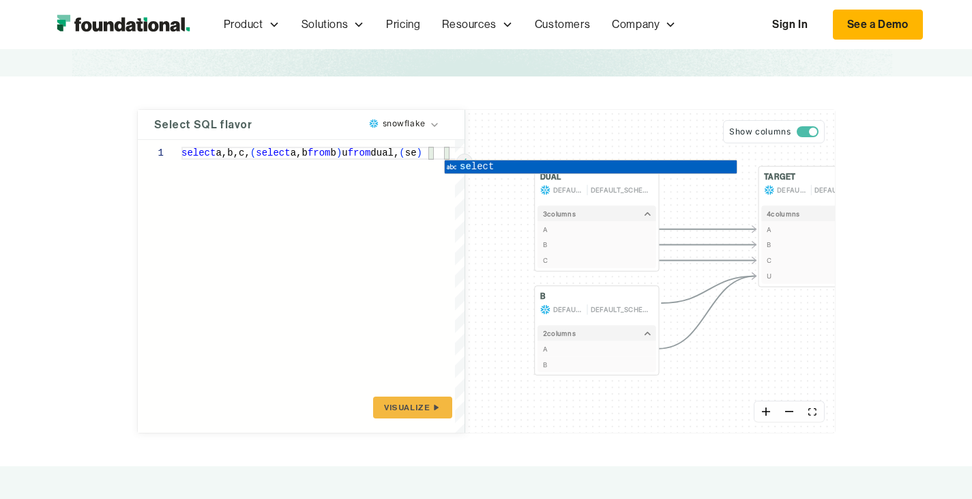
scroll to position [14, 0]
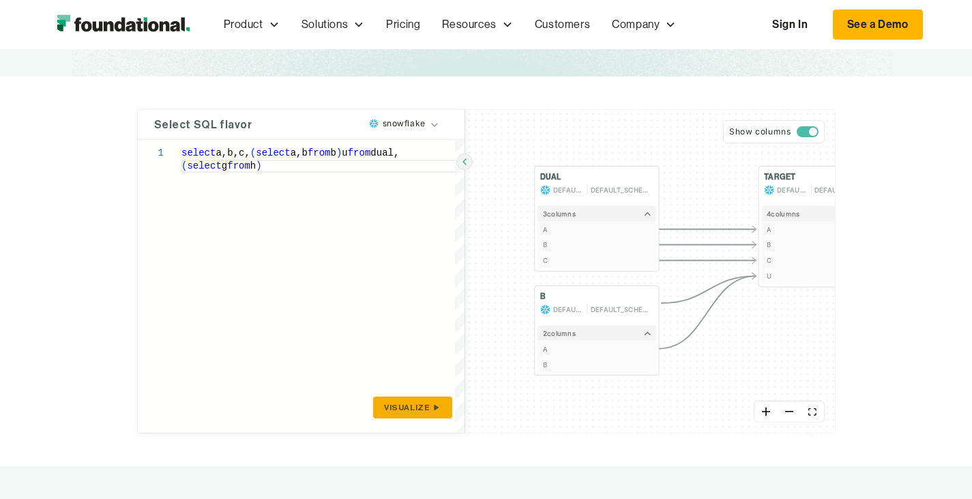
click at [384, 406] on span "Visualize" at bounding box center [407, 407] width 46 height 11
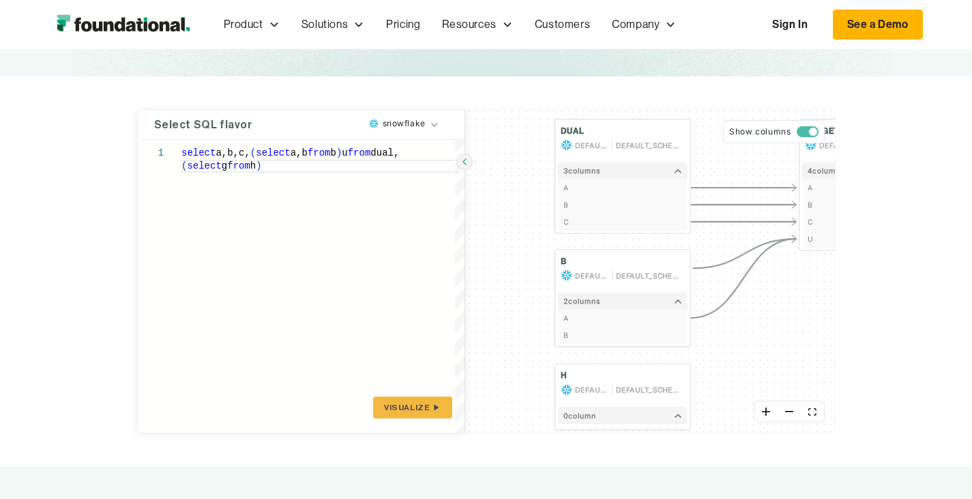
drag, startPoint x: 472, startPoint y: 269, endPoint x: 435, endPoint y: 288, distance: 41.2
click at [465, 288] on div "DUAL DEFAULT_DB DEFAULT_SCHEMA 3 column s A B C B DEFAULT_DB DEFAULT_SCHEMA 2 c…" at bounding box center [650, 271] width 370 height 323
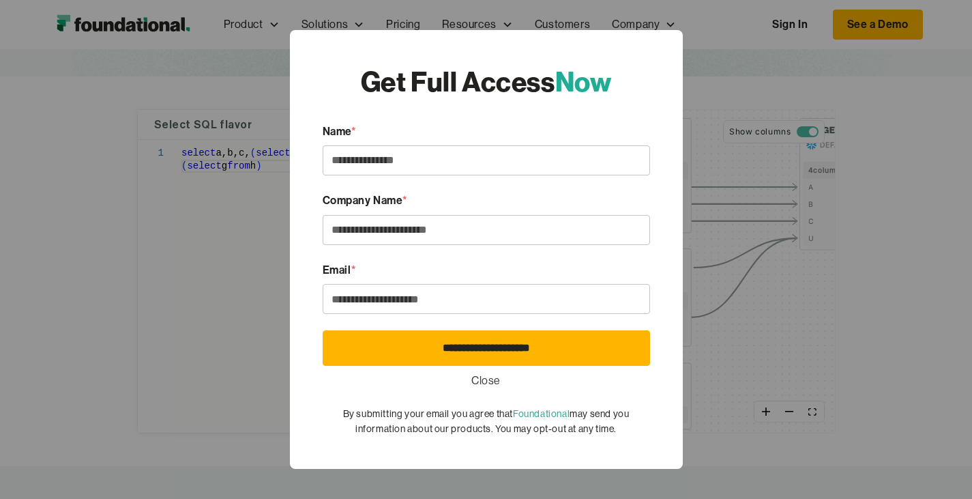
click at [483, 375] on link "Close" at bounding box center [485, 381] width 29 height 18
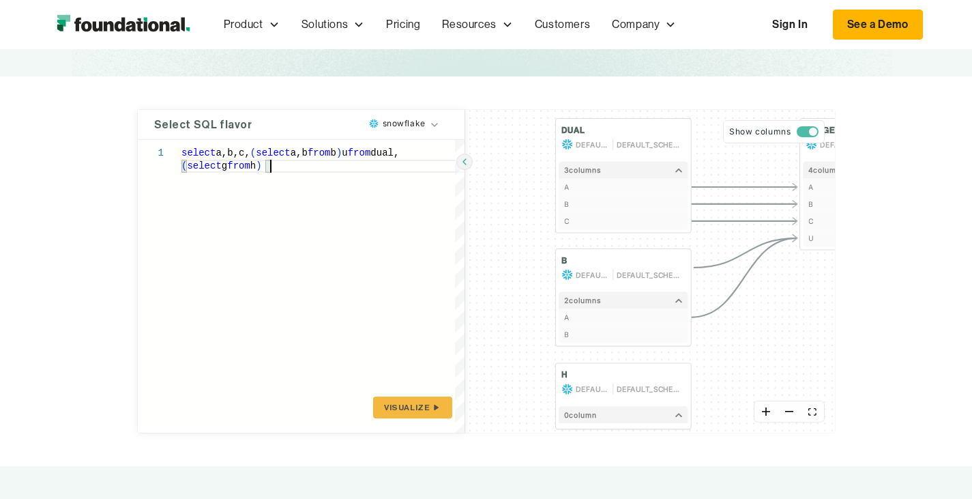
click at [206, 170] on div "select a,b,c, ( select a,b from b ) u from dual, ( select g from h )" at bounding box center [322, 286] width 283 height 293
click at [181, 152] on div "select a,b,c, ( select a,b from b ) u from dual, ( select g from h ) x" at bounding box center [322, 286] width 283 height 293
click at [384, 403] on span "Visualize" at bounding box center [407, 407] width 46 height 11
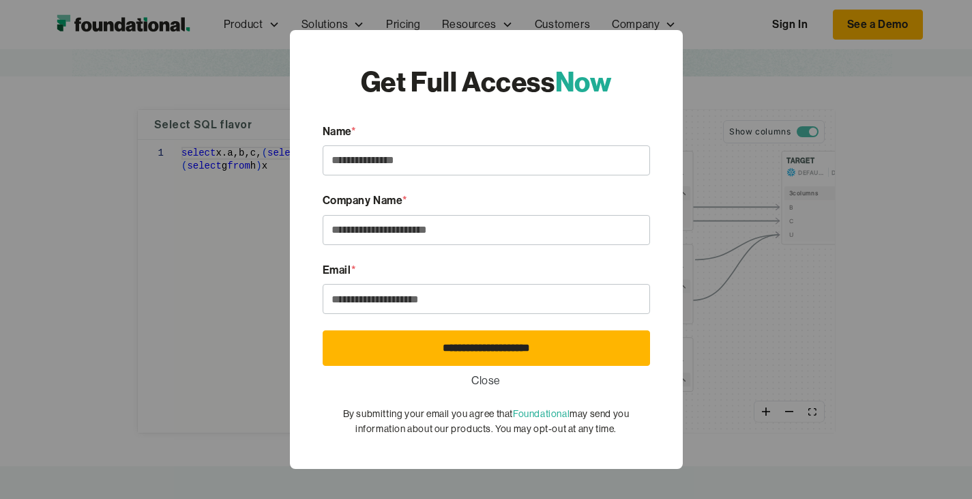
click at [498, 374] on link "Close" at bounding box center [485, 381] width 29 height 18
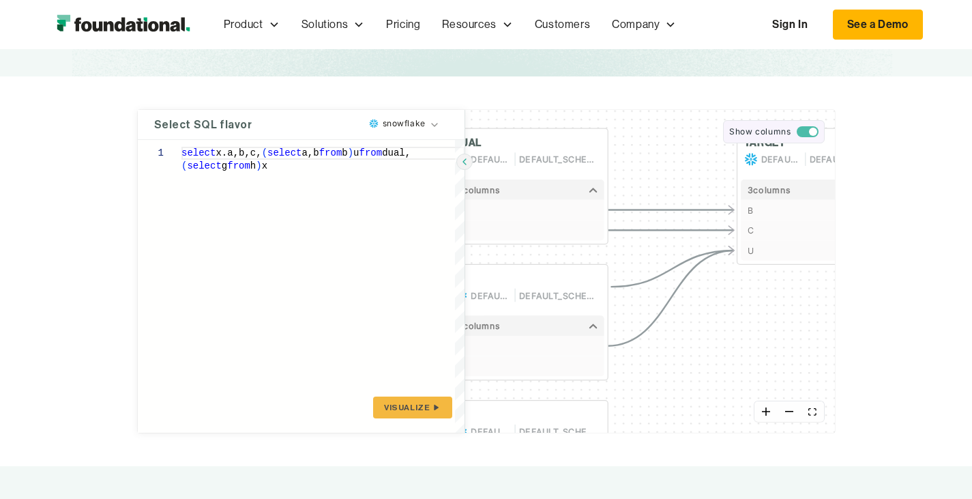
click at [824, 126] on button "Show columns" at bounding box center [773, 131] width 101 height 23
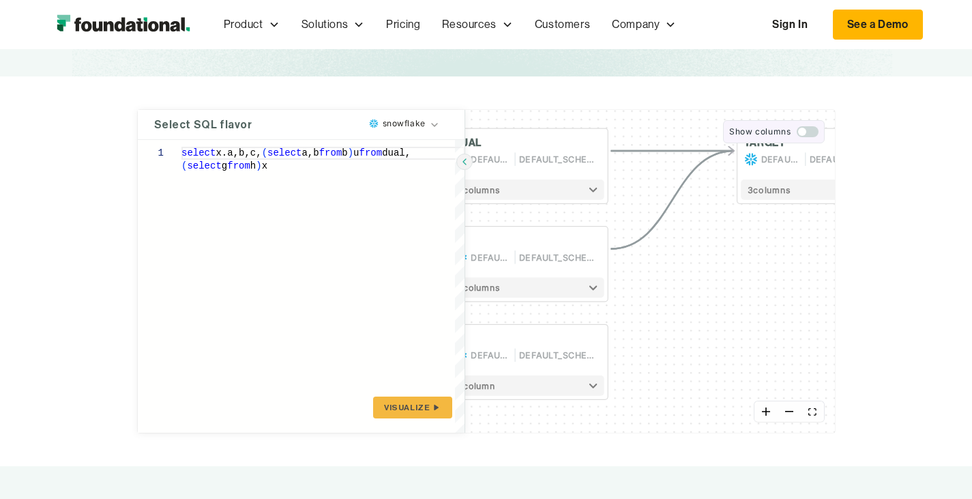
click at [824, 126] on button "Show columns" at bounding box center [773, 131] width 101 height 23
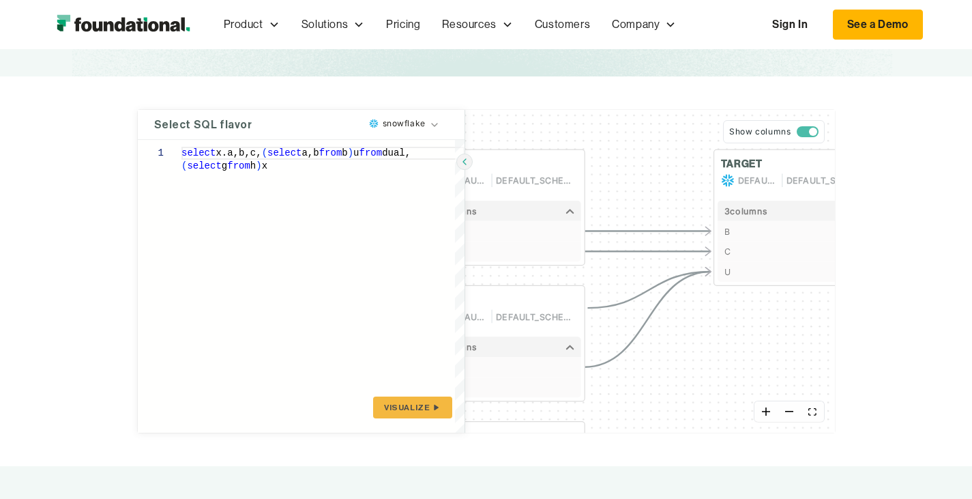
drag, startPoint x: 619, startPoint y: 296, endPoint x: 596, endPoint y: 317, distance: 31.4
click at [596, 317] on div "DUAL DEFAULT_DB DEFAULT_SCHEMA 2 column s B C B DEFAULT_DB DEFAULT_SCHEMA 2 col…" at bounding box center [650, 271] width 370 height 323
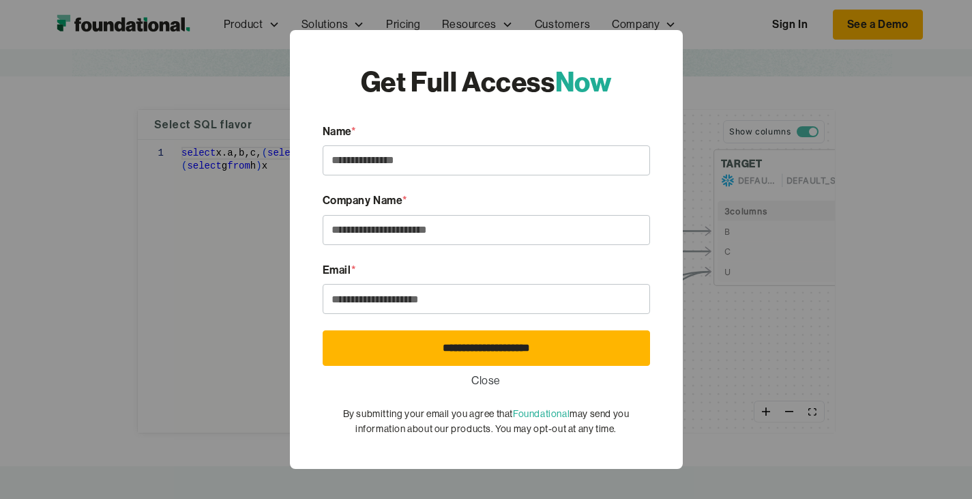
click at [492, 379] on link "Close" at bounding box center [485, 381] width 29 height 18
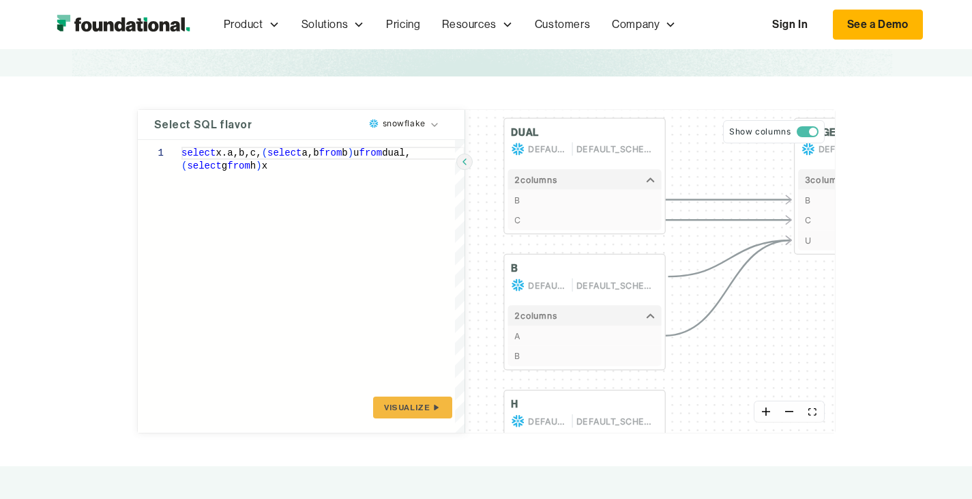
drag, startPoint x: 501, startPoint y: 327, endPoint x: 581, endPoint y: 296, distance: 86.4
click at [581, 296] on div "DUAL DEFAULT_DB DEFAULT_SCHEMA 2 column s B C B DEFAULT_DB DEFAULT_SCHEMA 2 col…" at bounding box center [650, 271] width 370 height 323
click at [332, 153] on div "select x.a,b,c, ( select a,b from b ) u from dual, ( select g from h ) x" at bounding box center [322, 286] width 283 height 293
type textarea "**********"
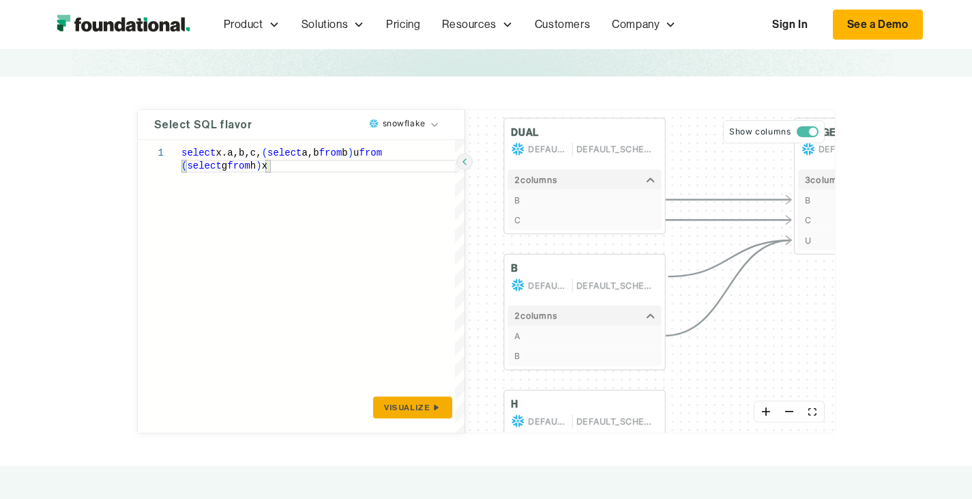
click at [384, 404] on span "Visualize" at bounding box center [407, 407] width 46 height 11
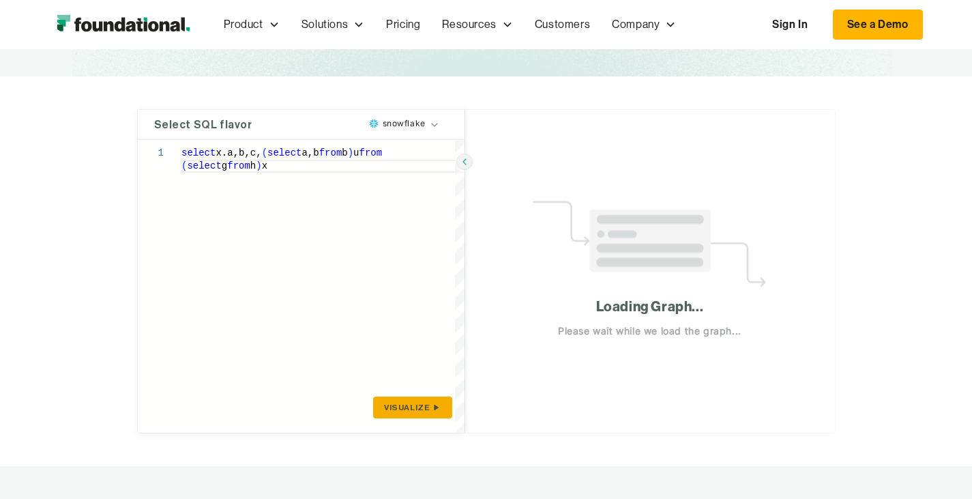
click at [384, 404] on span "Visualize" at bounding box center [407, 407] width 46 height 11
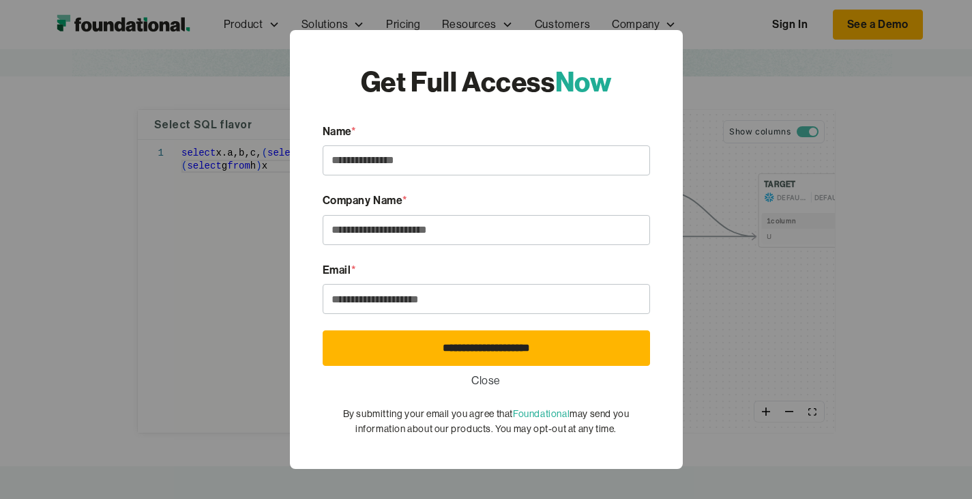
click at [488, 375] on link "Close" at bounding box center [485, 381] width 29 height 18
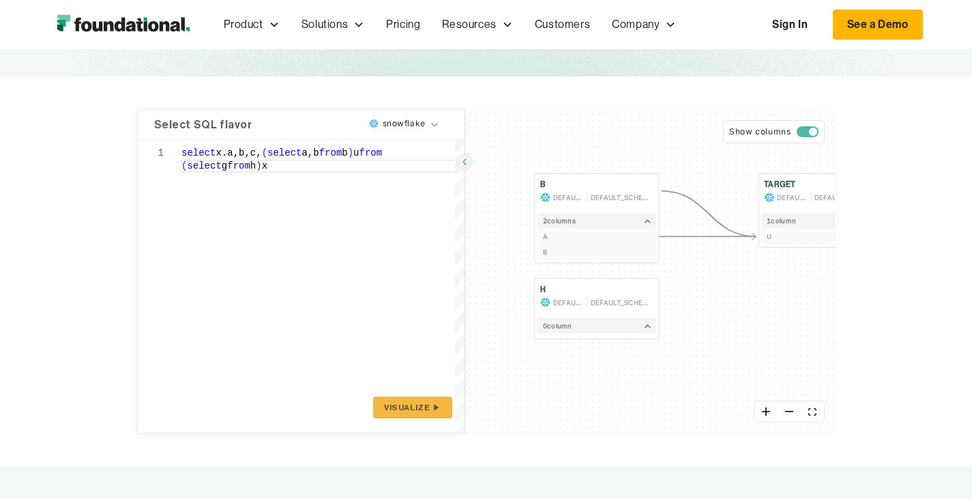
click at [552, 353] on div "B DEFAULT_DB DEFAULT_SCHEMA 2 column s A B H DEFAULT_DB DEFAULT_SCHEMA 0 column…" at bounding box center [650, 271] width 370 height 323
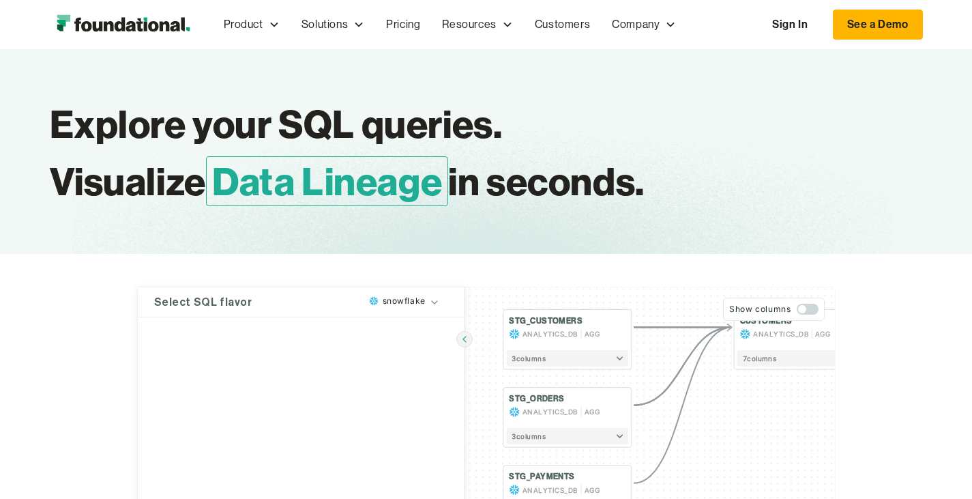
type textarea "**********"
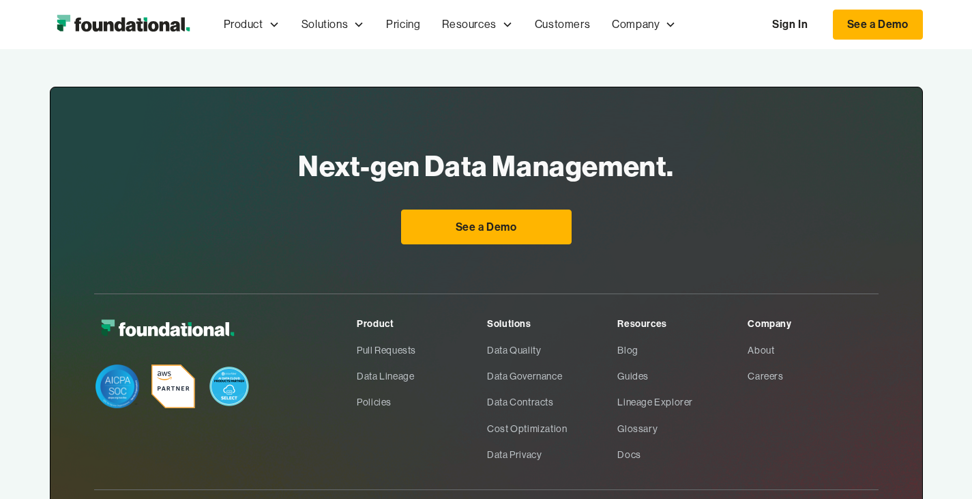
scroll to position [772, 0]
